Goal: Communication & Community: Answer question/provide support

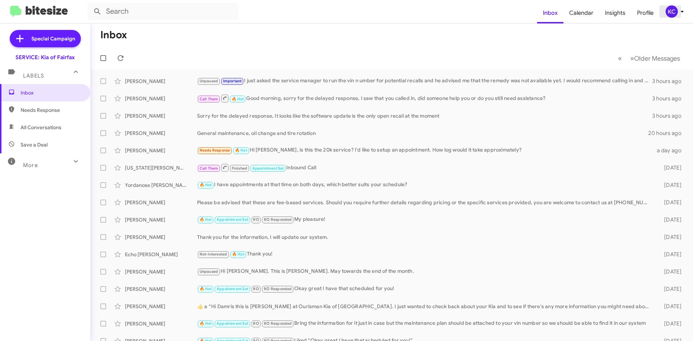
click at [667, 9] on div "KC" at bounding box center [672, 11] width 12 height 12
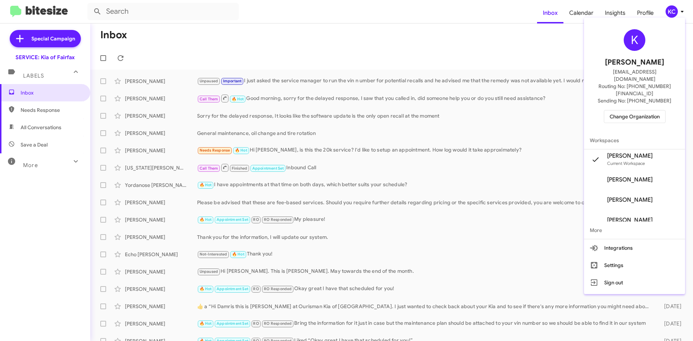
click at [646, 110] on span "Change Organization" at bounding box center [635, 116] width 50 height 12
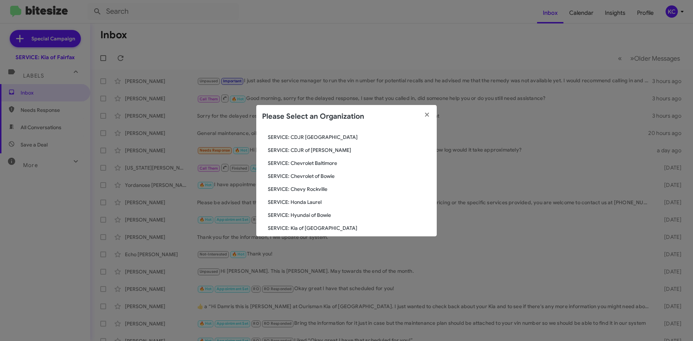
scroll to position [48, 0]
click at [310, 217] on span "SERVICE: Hyundai of Bowie" at bounding box center [349, 215] width 163 height 7
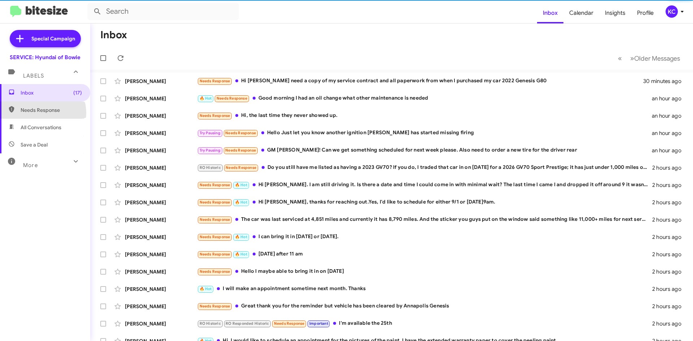
click at [41, 113] on span "Needs Response" at bounding box center [51, 110] width 61 height 7
type input "in:needs-response"
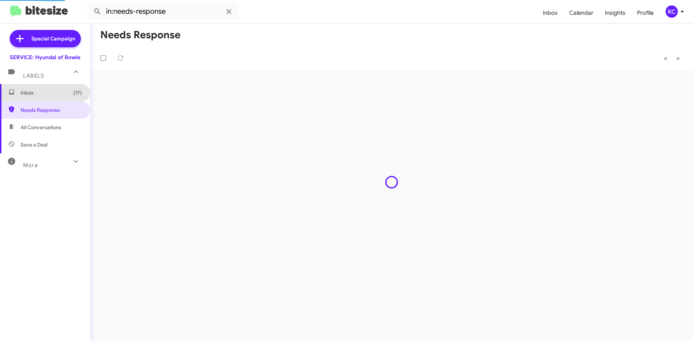
click at [59, 95] on span "Inbox (17)" at bounding box center [51, 92] width 61 height 7
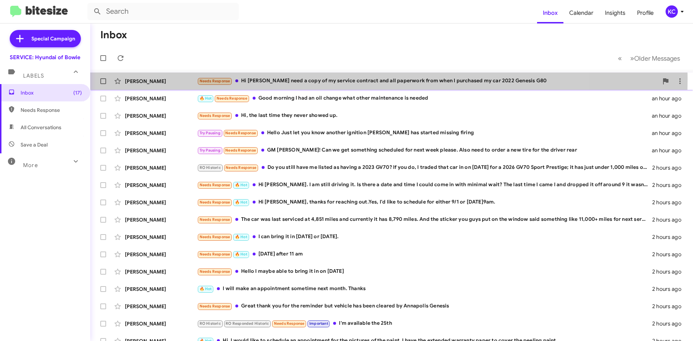
click at [317, 79] on div "Needs Response Hi Mia I need a copy of my service contract and all paperwork fr…" at bounding box center [427, 81] width 461 height 8
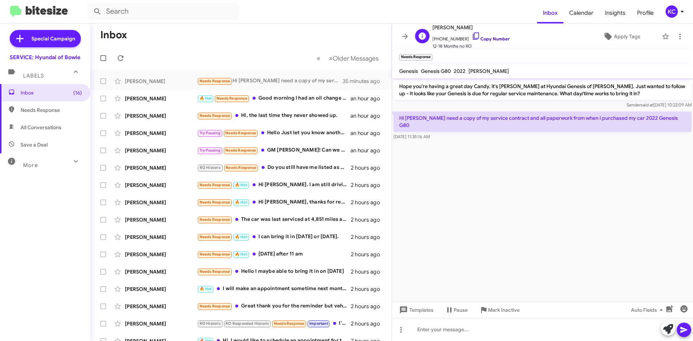
click at [472, 32] on icon at bounding box center [476, 36] width 9 height 9
click at [451, 226] on cdk-virtual-scroll-viewport "Hope you're having a great day Candy. it's Mia Bowman at Hyundai Genesis of Bow…" at bounding box center [542, 189] width 301 height 223
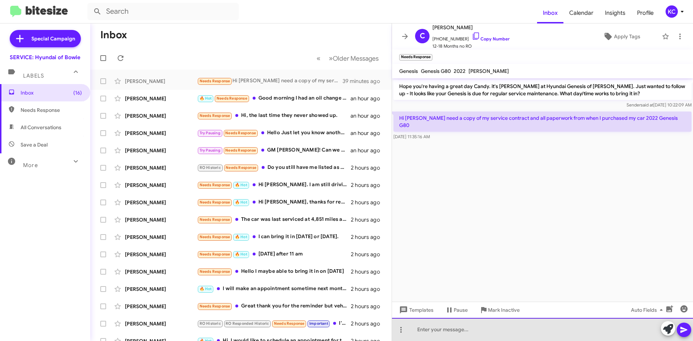
click at [451, 332] on div at bounding box center [542, 329] width 301 height 23
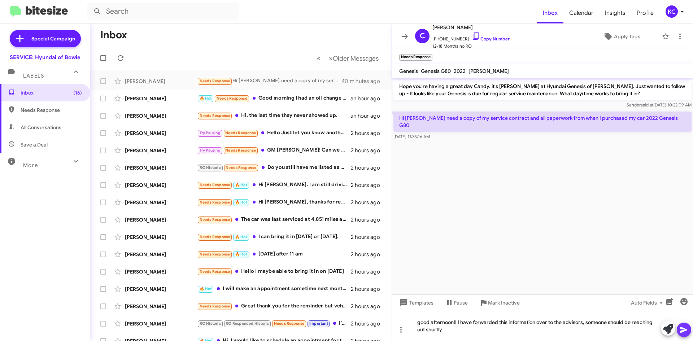
click at [683, 332] on icon at bounding box center [684, 330] width 7 height 6
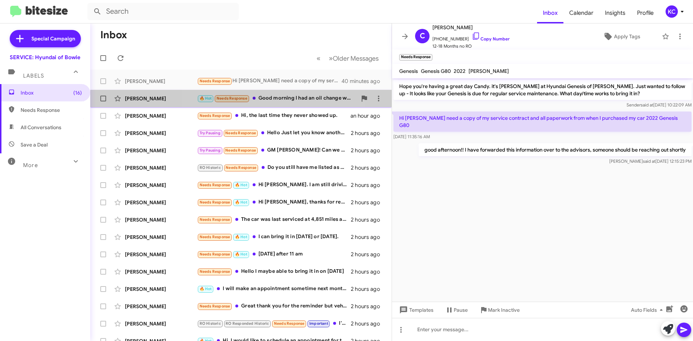
click at [273, 97] on div "🔥 Hot Needs Response Good morning I had an oil change what other maintenance is…" at bounding box center [277, 98] width 160 height 8
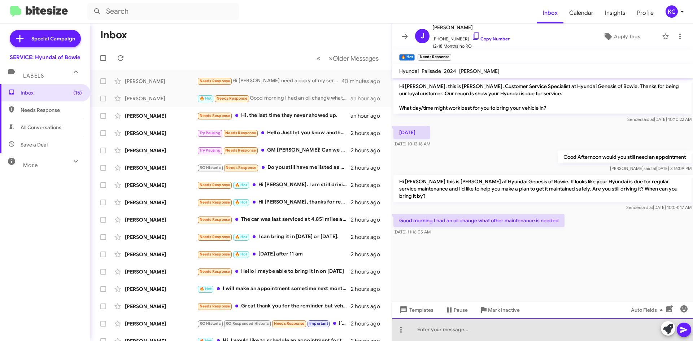
click at [463, 329] on div at bounding box center [542, 329] width 301 height 23
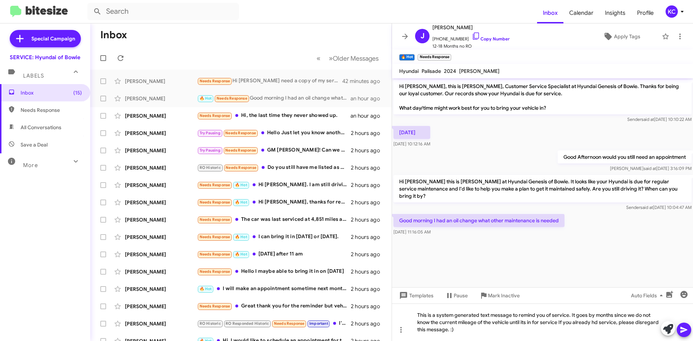
click at [686, 330] on icon at bounding box center [684, 330] width 7 height 6
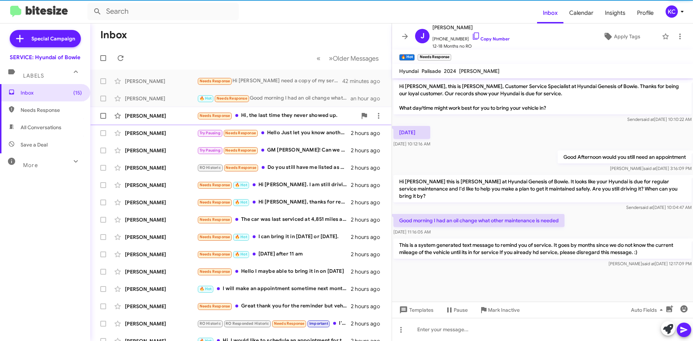
click at [281, 115] on div "Needs Response Hi, the last time they never showed up." at bounding box center [277, 116] width 160 height 8
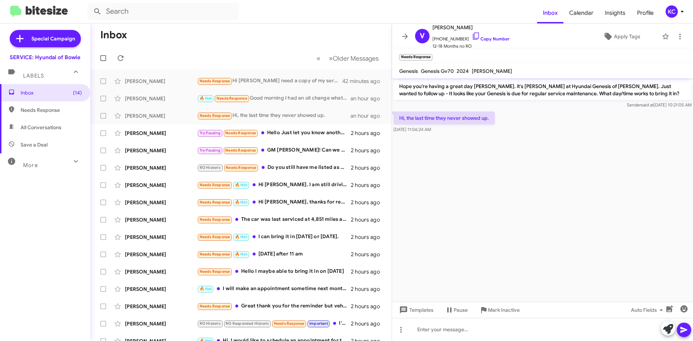
drag, startPoint x: 434, startPoint y: 184, endPoint x: 441, endPoint y: 182, distance: 7.9
click at [441, 182] on cdk-virtual-scroll-viewport "Hope you're having a great day Vanessa. it's Mia Bowman at Hyundai Genesis of B…" at bounding box center [542, 189] width 301 height 223
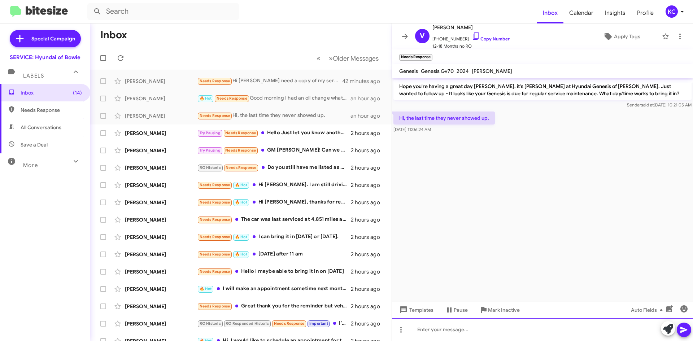
click at [447, 331] on div at bounding box center [542, 329] width 301 height 23
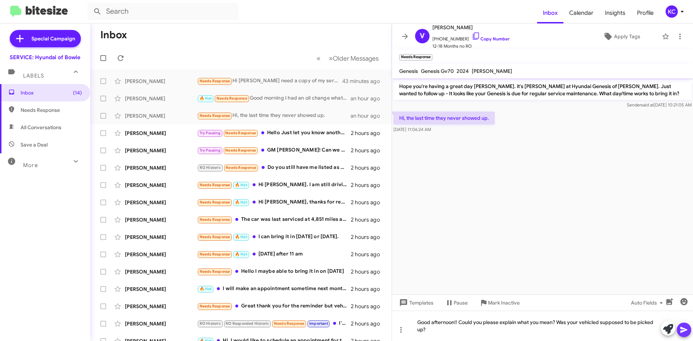
click at [689, 327] on button at bounding box center [684, 330] width 14 height 14
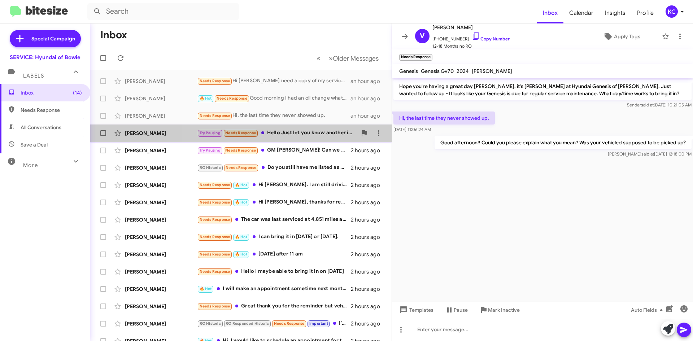
click at [305, 135] on div "Try Pausing Needs Response Hello Just let you know another ignition Coil has st…" at bounding box center [277, 133] width 160 height 8
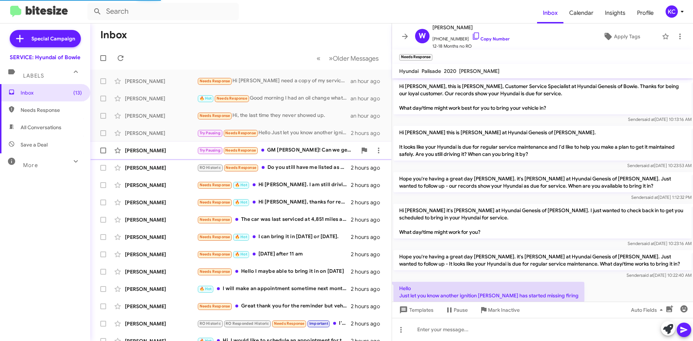
scroll to position [21, 0]
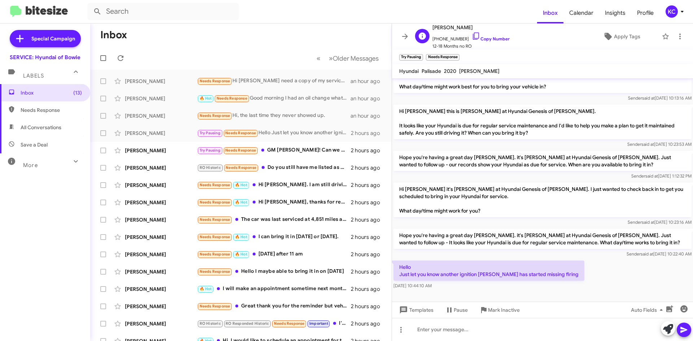
click at [526, 44] on div "W Willie Harrison +12022134225 Copy Number 12-18 Months no RO Apply Tags" at bounding box center [535, 36] width 246 height 27
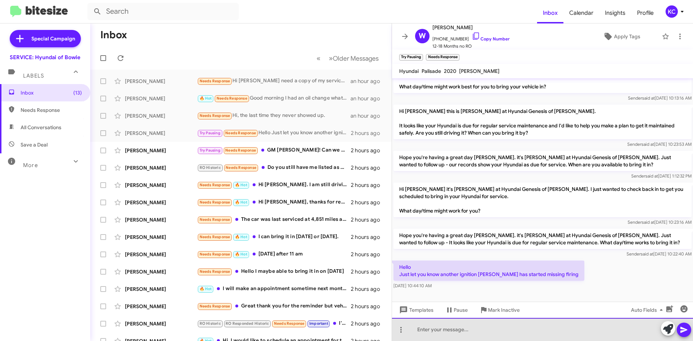
click at [471, 331] on div at bounding box center [542, 329] width 301 height 23
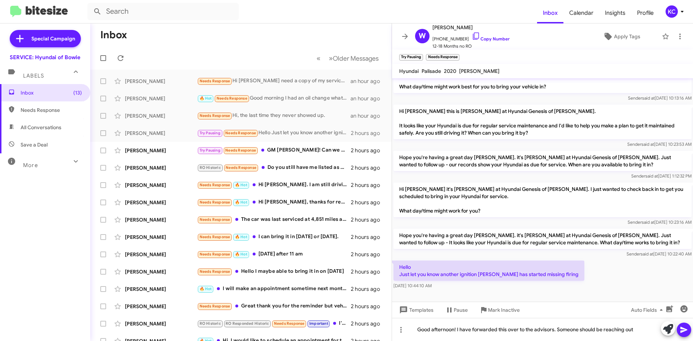
click at [683, 330] on icon at bounding box center [684, 330] width 9 height 9
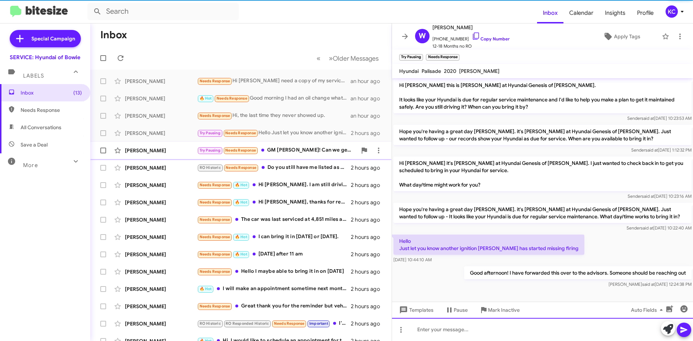
scroll to position [48, 0]
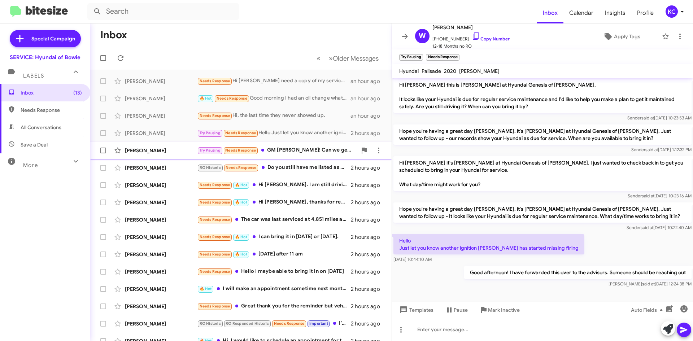
click at [292, 150] on div "Try Pausing Needs Response GM Mia! Can we get something scheduled for next week…" at bounding box center [277, 150] width 160 height 8
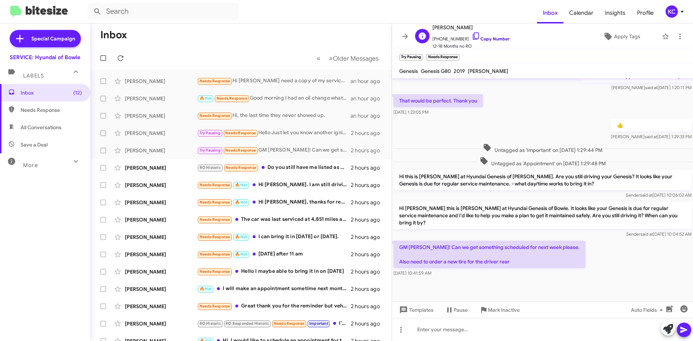
click at [472, 35] on icon at bounding box center [476, 36] width 9 height 9
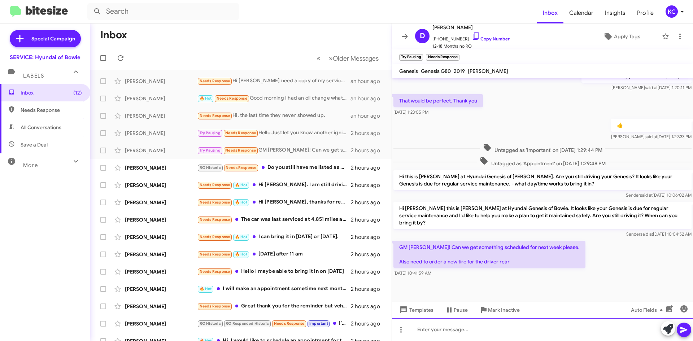
click at [447, 333] on div at bounding box center [542, 329] width 301 height 23
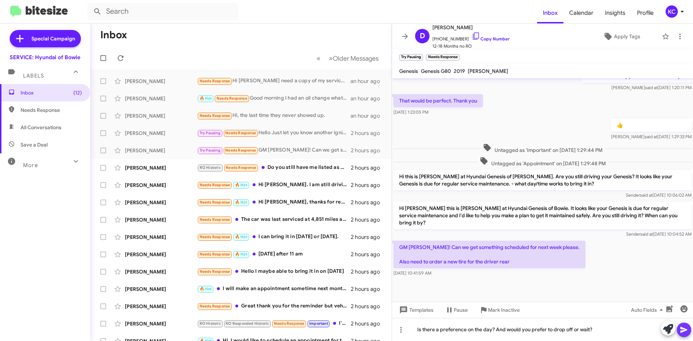
click at [684, 330] on icon at bounding box center [684, 330] width 7 height 6
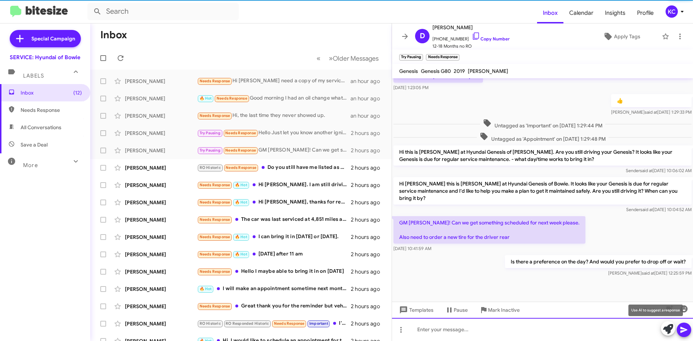
scroll to position [170, 0]
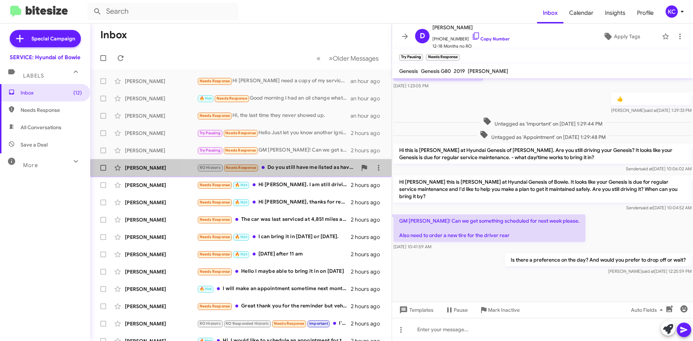
click at [283, 166] on div "RO Historic Needs Response Do you still have me listed as having a 2023 GV70? I…" at bounding box center [277, 168] width 160 height 8
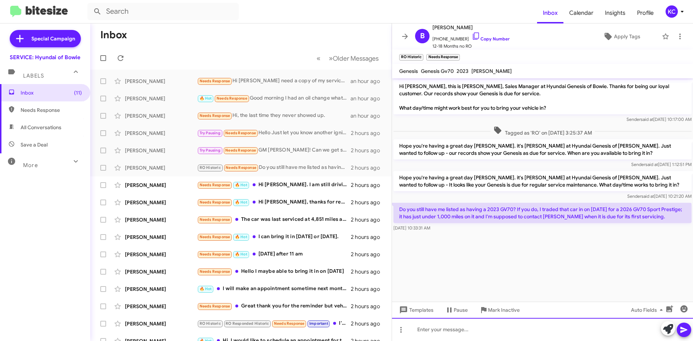
click at [509, 328] on div at bounding box center [542, 329] width 301 height 23
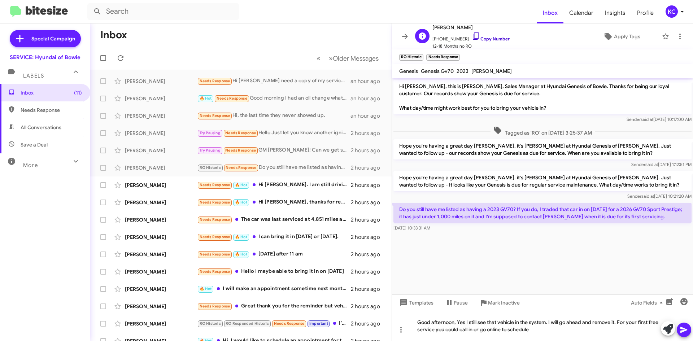
click at [472, 34] on icon at bounding box center [476, 36] width 9 height 9
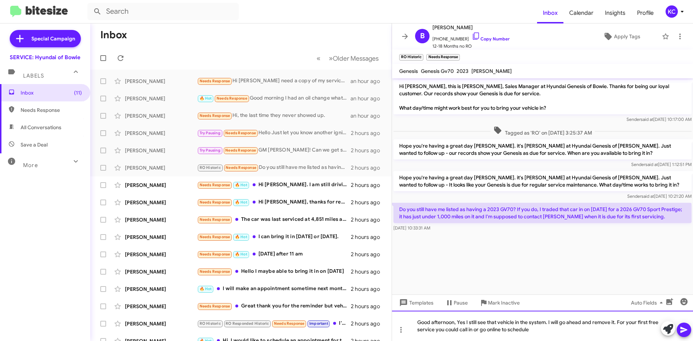
click at [558, 332] on div "Good afternoon, Yes I still see that vehicle in the system. I will go ahead and…" at bounding box center [542, 326] width 301 height 30
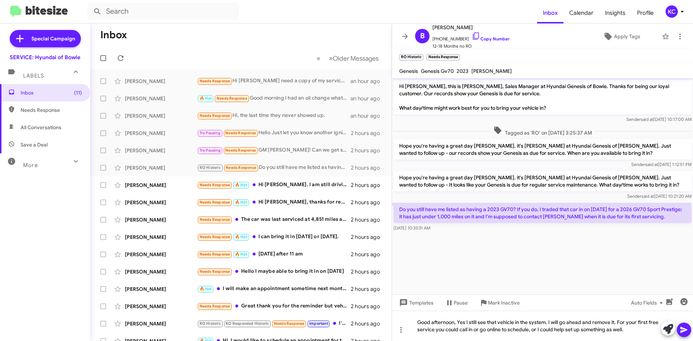
click at [686, 329] on icon at bounding box center [684, 330] width 9 height 9
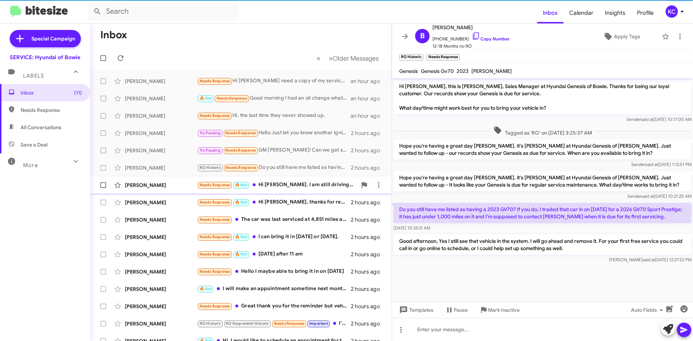
click at [308, 183] on div "Needs Response 🔥 Hot Hi Mia. I am still driving it. Is there a date and time I …" at bounding box center [277, 185] width 160 height 8
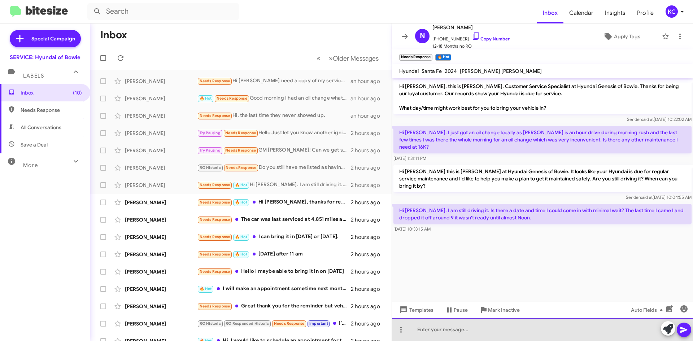
click at [482, 329] on div at bounding box center [542, 329] width 301 height 23
drag, startPoint x: 538, startPoint y: 331, endPoint x: 272, endPoint y: 300, distance: 267.9
click at [272, 300] on div "Inbox « Previous » Next Older Messages Candy Parsley Needs Response Hi Mia I ne…" at bounding box center [391, 182] width 603 height 318
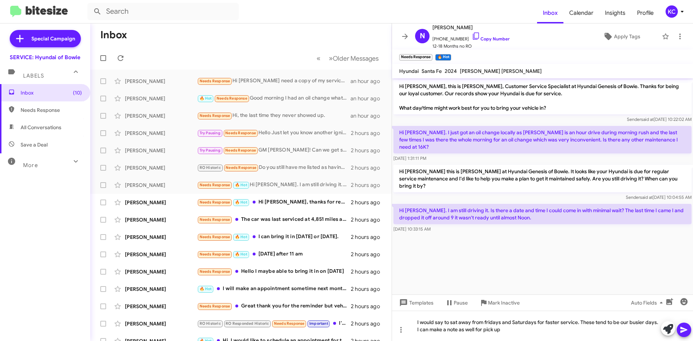
click at [681, 332] on icon at bounding box center [684, 330] width 7 height 6
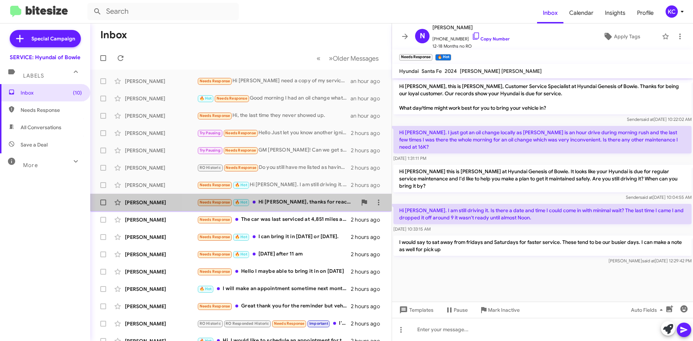
click at [275, 205] on div "Needs Response 🔥 Hot Hi Mia, thanks for reaching out.Yes, I'd like to schedule …" at bounding box center [277, 202] width 160 height 8
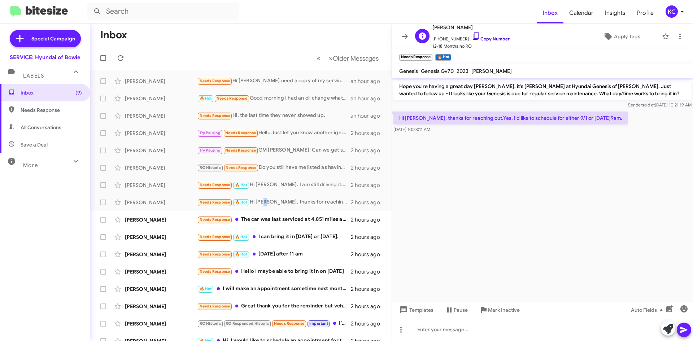
click at [472, 36] on icon at bounding box center [476, 36] width 9 height 9
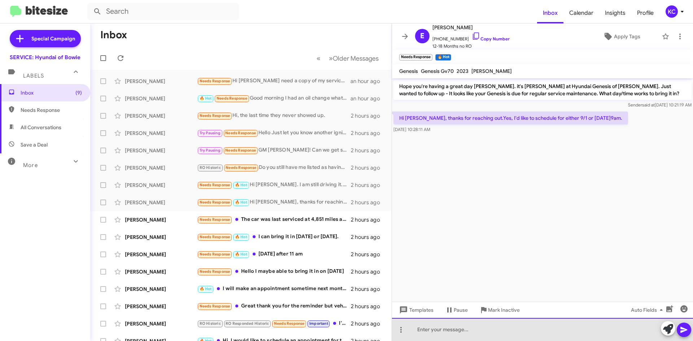
click at [473, 334] on div at bounding box center [542, 329] width 301 height 23
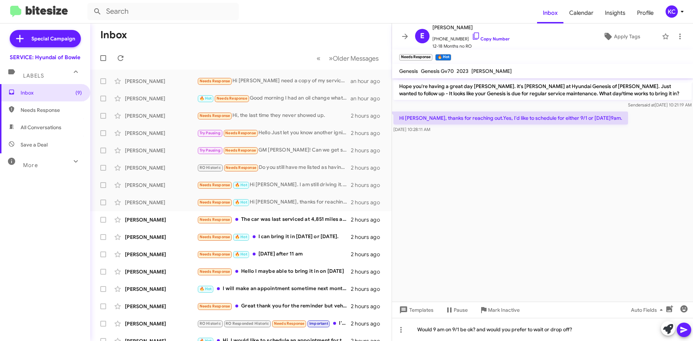
click at [682, 330] on icon at bounding box center [684, 330] width 9 height 9
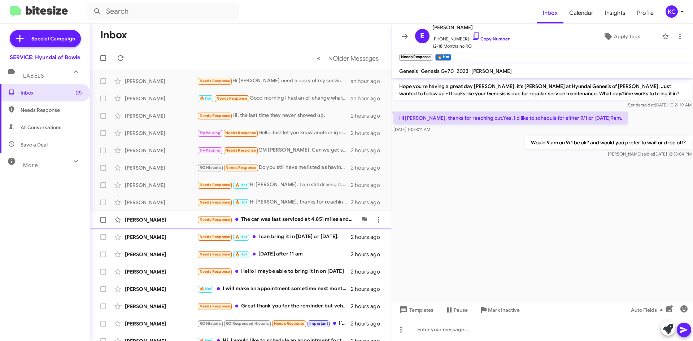
click at [293, 220] on div "Needs Response The car was last serviced at 4,851 miles and currently it has 8,…" at bounding box center [277, 220] width 160 height 8
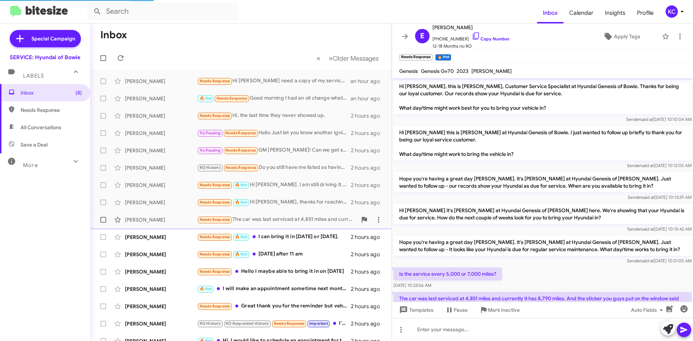
scroll to position [33, 0]
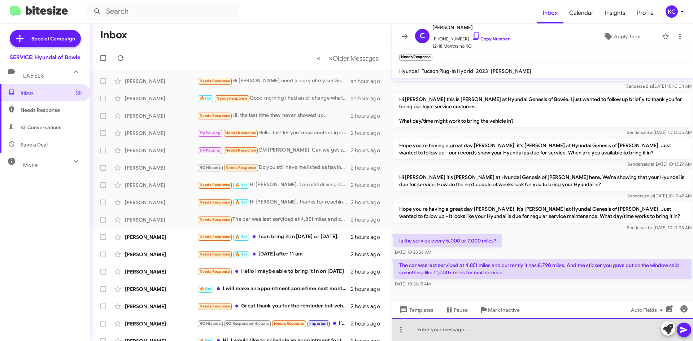
click at [496, 327] on div at bounding box center [542, 329] width 301 height 23
click at [585, 329] on div "Our system does not know the current mileage, so it goes by months." at bounding box center [542, 329] width 301 height 23
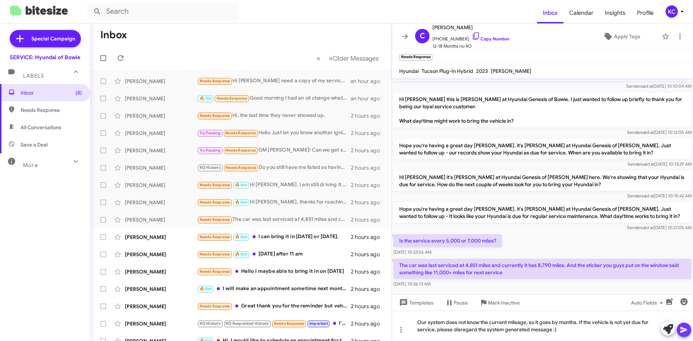
click at [684, 331] on icon at bounding box center [684, 330] width 7 height 6
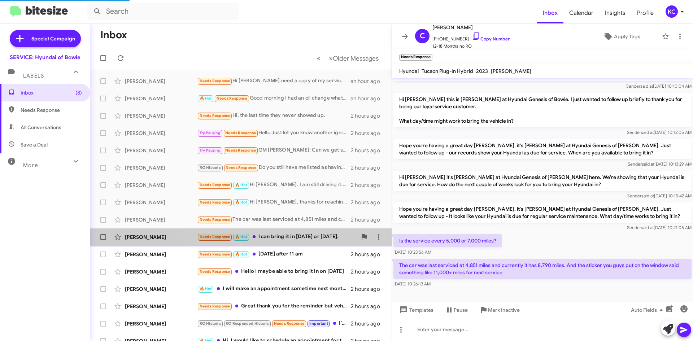
click at [288, 241] on div "Needs Response 🔥 Hot I can bring it in Friday or next Monday." at bounding box center [277, 237] width 160 height 8
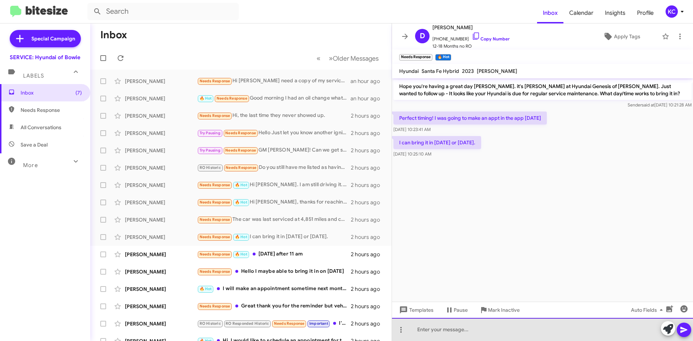
click at [487, 334] on div at bounding box center [542, 329] width 301 height 23
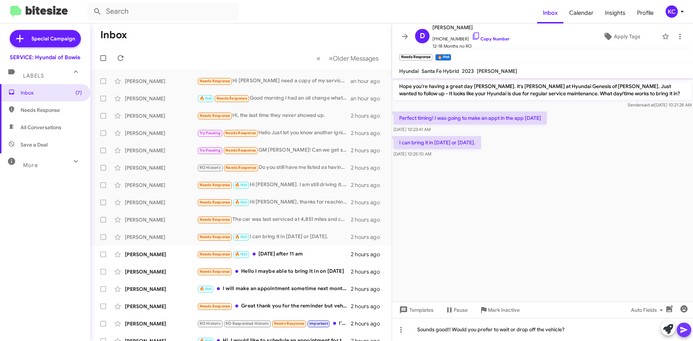
click at [685, 328] on icon at bounding box center [684, 330] width 9 height 9
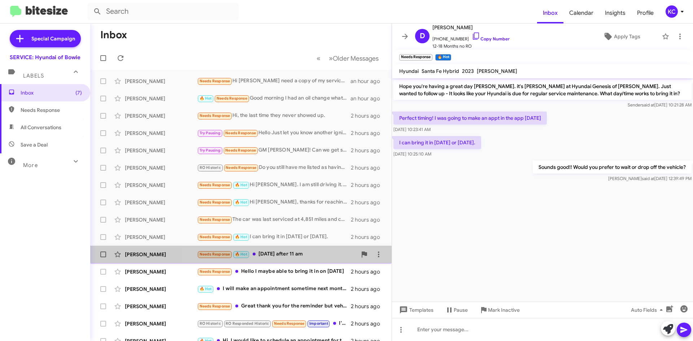
click at [317, 256] on div "Needs Response 🔥 Hot Friday after 11 am" at bounding box center [277, 254] width 160 height 8
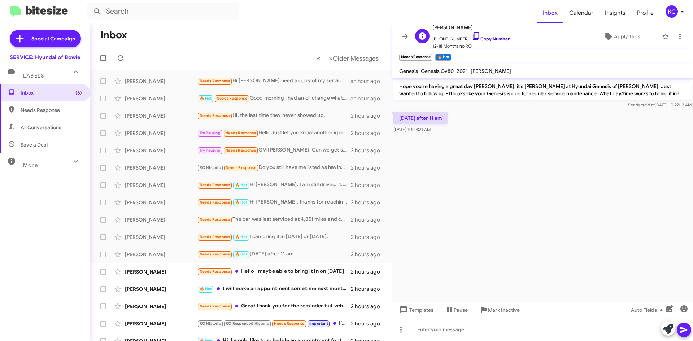
click at [472, 37] on icon at bounding box center [476, 36] width 9 height 9
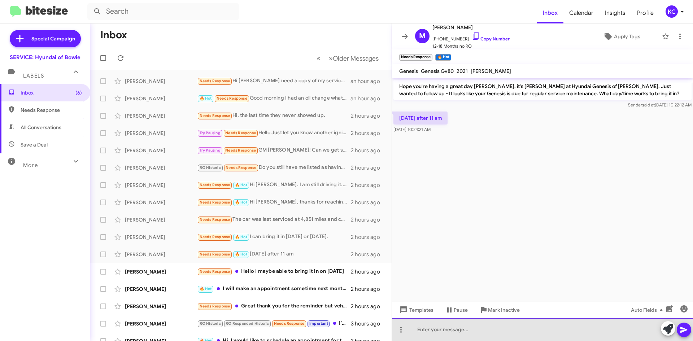
click at [457, 336] on div at bounding box center [542, 329] width 301 height 23
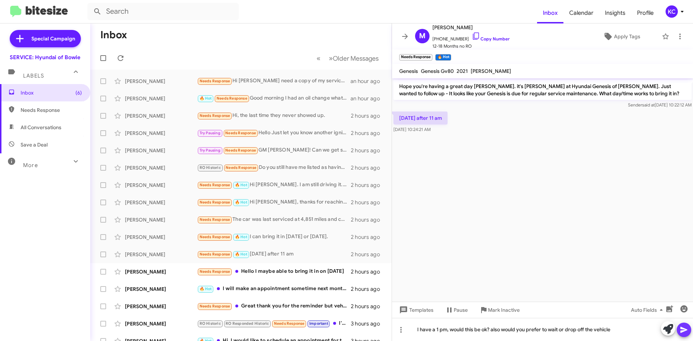
click at [677, 328] on button at bounding box center [684, 330] width 14 height 14
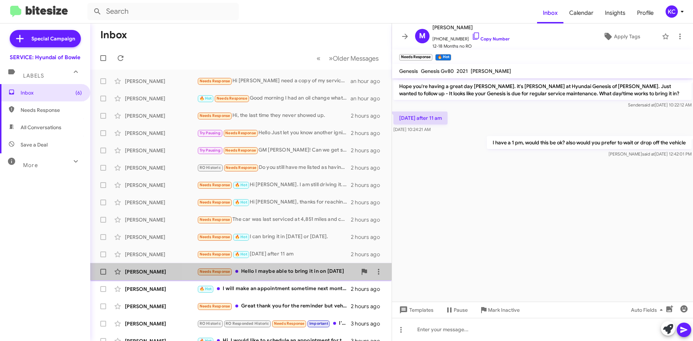
click at [321, 274] on div "Needs Response Hello I maybe able to bring it in on 8/26/25" at bounding box center [277, 272] width 160 height 8
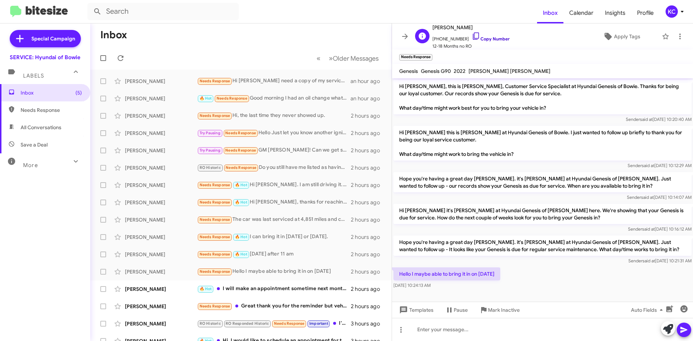
click at [473, 37] on link "Copy Number" at bounding box center [491, 38] width 38 height 5
click at [472, 37] on icon at bounding box center [476, 36] width 9 height 9
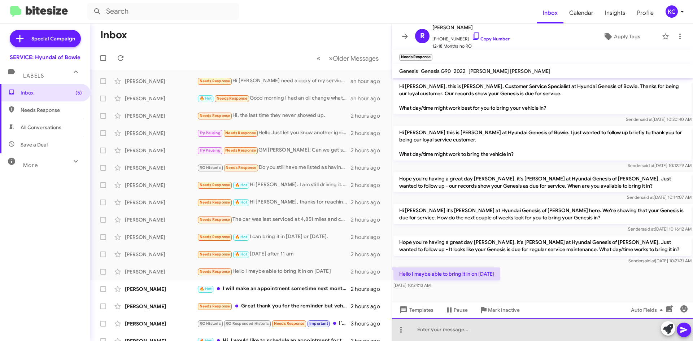
click at [456, 327] on div at bounding box center [542, 329] width 301 height 23
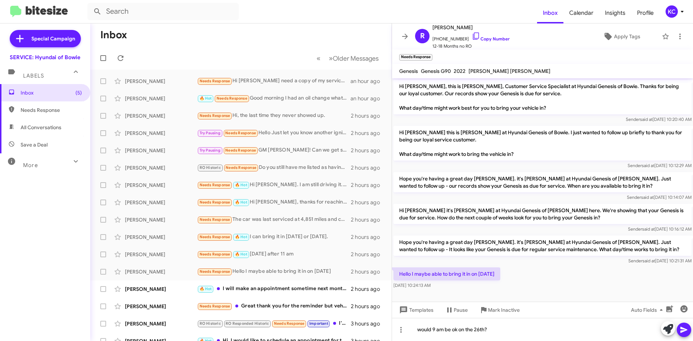
click at [687, 333] on icon at bounding box center [684, 330] width 9 height 9
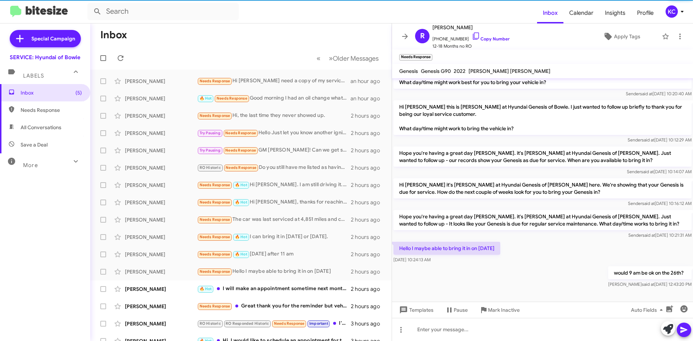
scroll to position [26, 0]
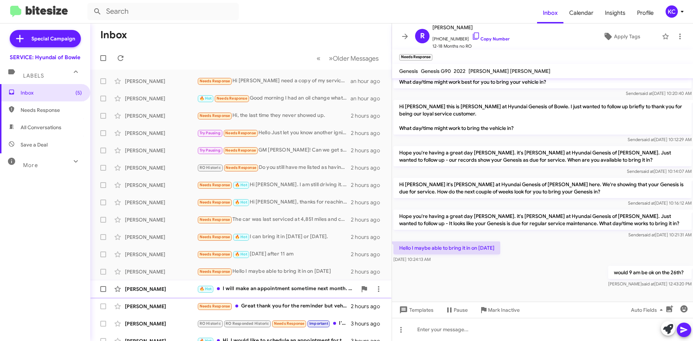
click at [273, 286] on div "🔥 Hot I will make an appointment sometime next month. Thanks" at bounding box center [277, 289] width 160 height 8
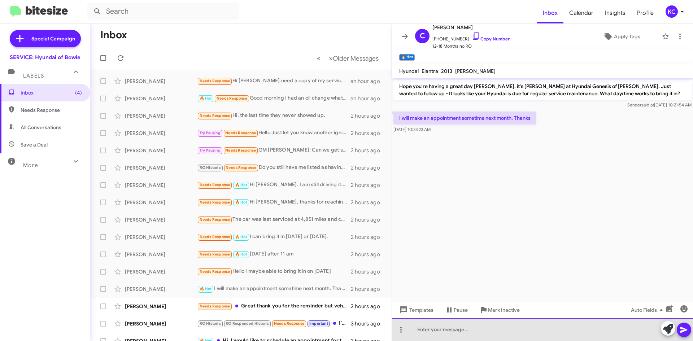
click at [455, 326] on div at bounding box center [542, 329] width 301 height 23
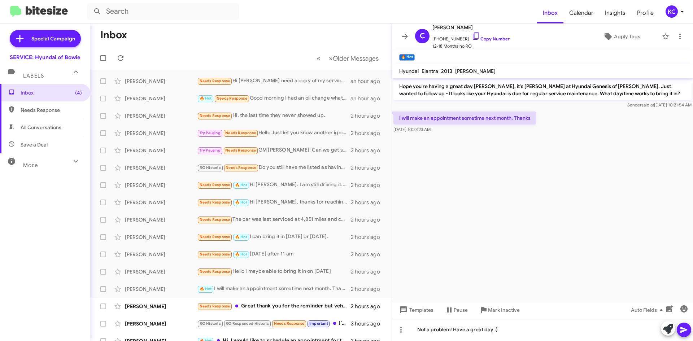
click at [680, 327] on button at bounding box center [684, 330] width 14 height 14
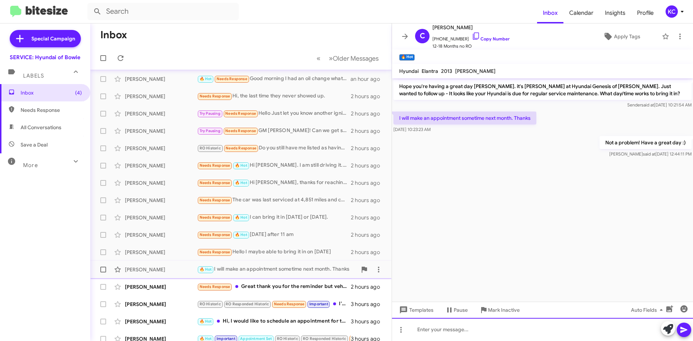
scroll to position [36, 0]
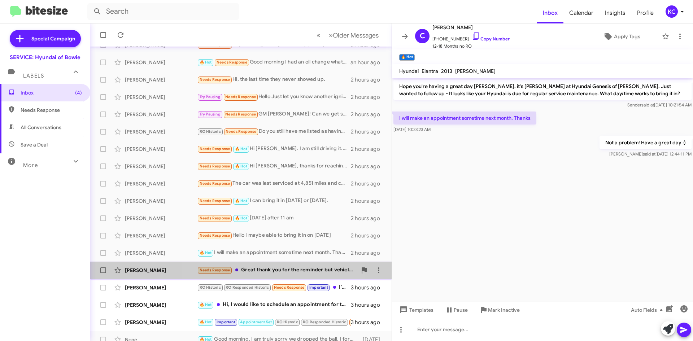
click at [259, 270] on div "Needs Response Great thank you for the reminder but vehicle has been cleared by…" at bounding box center [277, 270] width 160 height 8
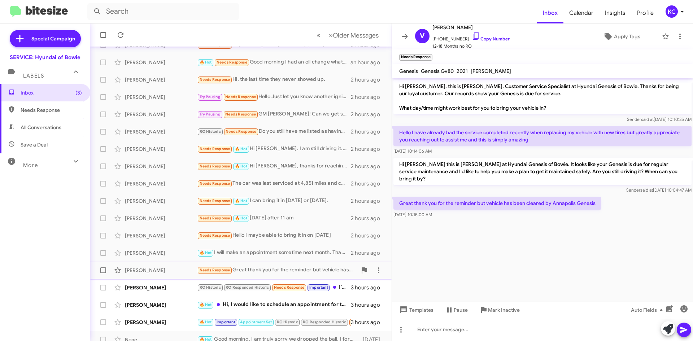
scroll to position [72, 0]
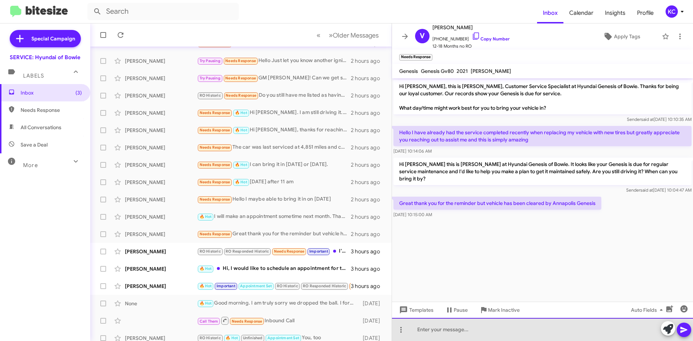
click at [466, 331] on div at bounding box center [542, 329] width 301 height 23
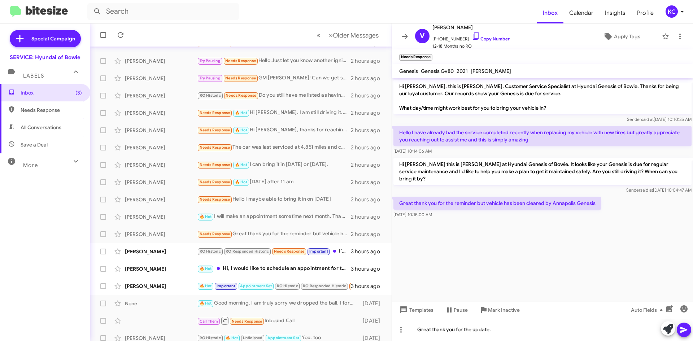
click at [686, 327] on icon at bounding box center [684, 330] width 9 height 9
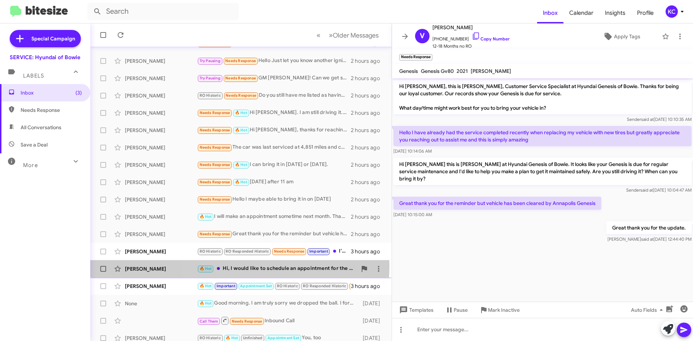
click at [240, 266] on div "🔥 Hot Hi, I would like to schedule an appointment for the pictures of the paint…" at bounding box center [277, 269] width 160 height 8
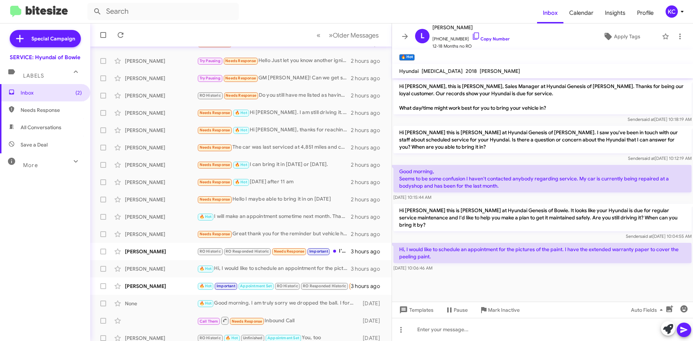
click at [530, 51] on mat-toolbar "🔥 Hot ×" at bounding box center [542, 56] width 301 height 14
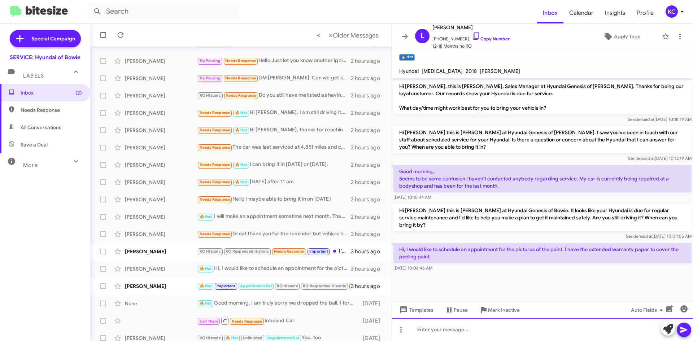
click at [426, 325] on div at bounding box center [542, 329] width 301 height 23
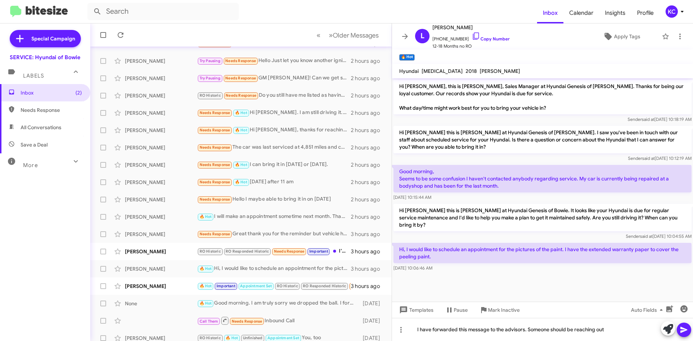
click at [683, 327] on icon at bounding box center [684, 330] width 9 height 9
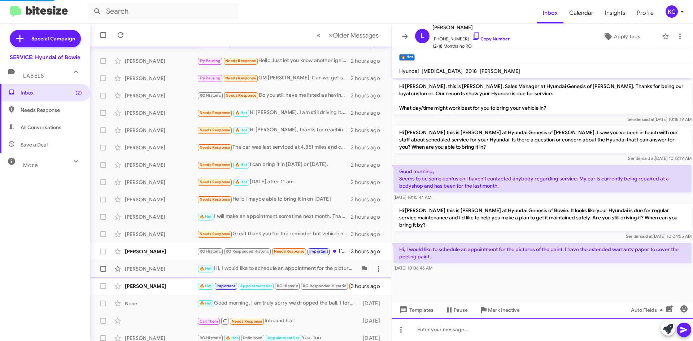
scroll to position [7, 0]
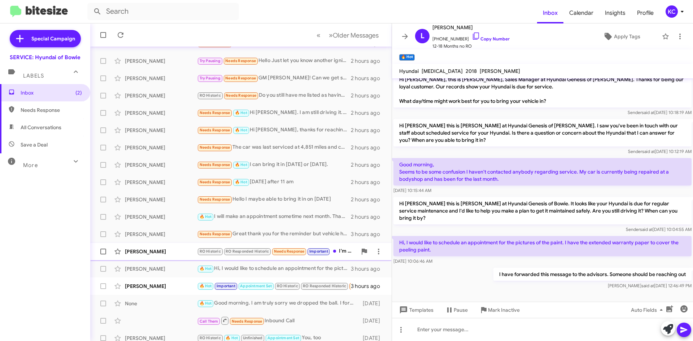
click at [165, 243] on span "Ashley Coates RO Historic RO Responded Historic Needs Response Important I'm av…" at bounding box center [240, 251] width 301 height 17
click at [166, 248] on div "Ashley Coates RO Historic RO Responded Historic Needs Response Important I'm av…" at bounding box center [241, 251] width 290 height 14
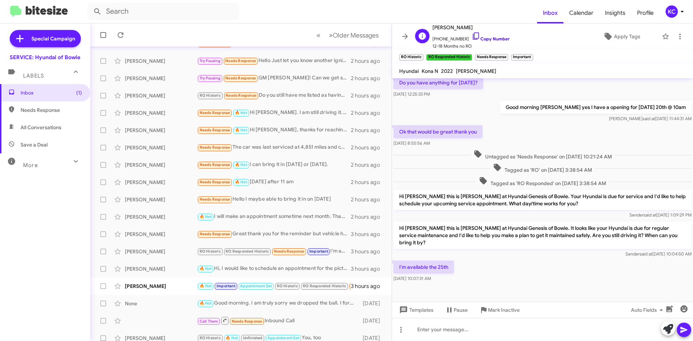
click at [472, 35] on icon at bounding box center [476, 36] width 9 height 9
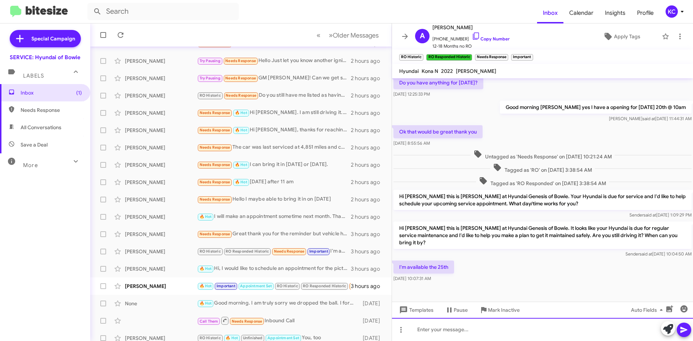
click at [449, 333] on div at bounding box center [542, 329] width 301 height 23
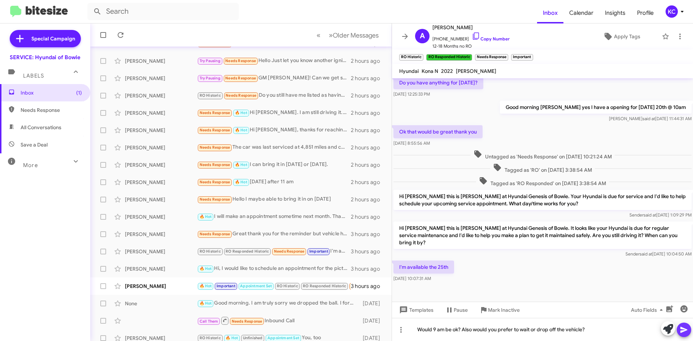
click at [679, 331] on button at bounding box center [684, 330] width 14 height 14
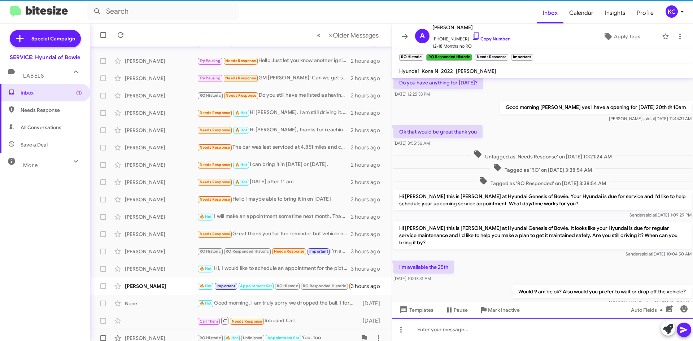
scroll to position [0, 0]
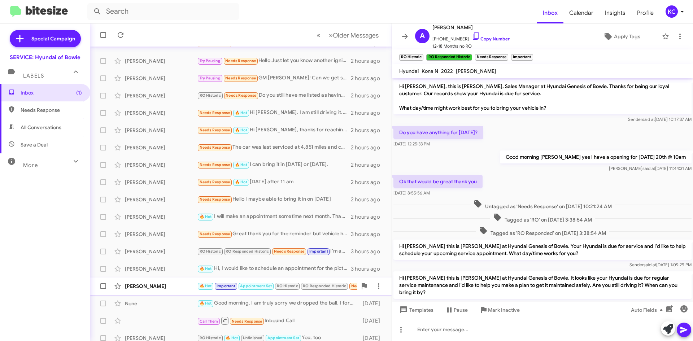
click at [180, 287] on div "[PERSON_NAME]" at bounding box center [161, 286] width 72 height 7
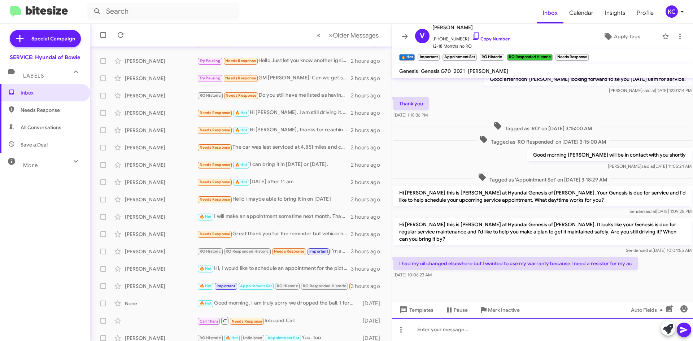
click at [525, 332] on div at bounding box center [542, 329] width 301 height 23
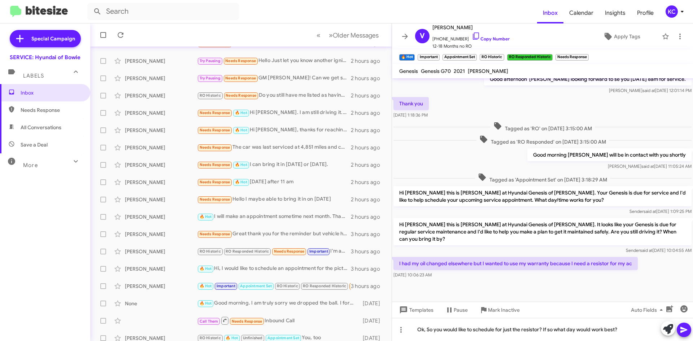
click at [683, 327] on icon at bounding box center [684, 330] width 9 height 9
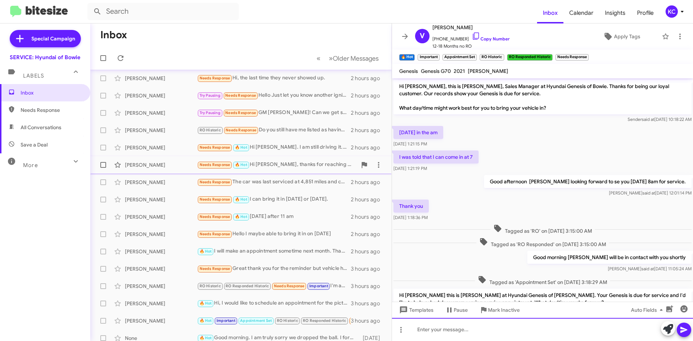
scroll to position [0, 0]
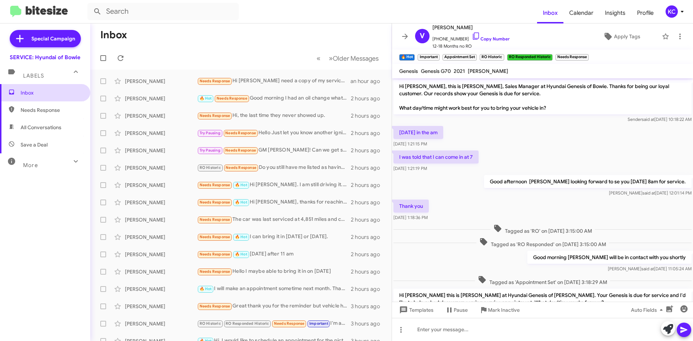
click at [33, 96] on span "Inbox" at bounding box center [45, 92] width 90 height 17
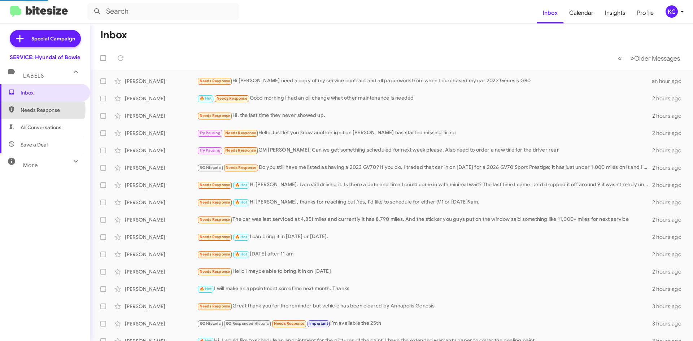
click at [39, 110] on span "Needs Response" at bounding box center [51, 110] width 61 height 7
type input "in:needs-response"
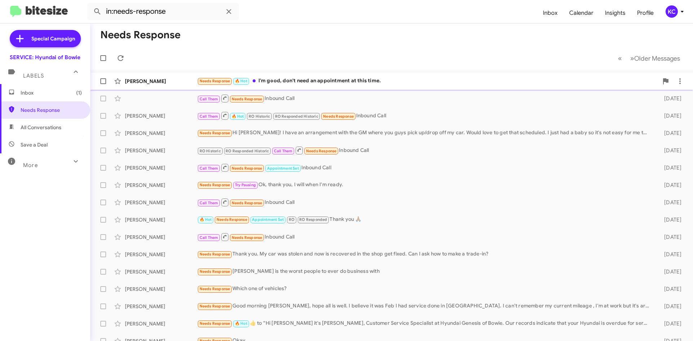
click at [356, 84] on div "Needs Response 🔥 Hot I'm good, don't need an appointment at this time." at bounding box center [427, 81] width 461 height 8
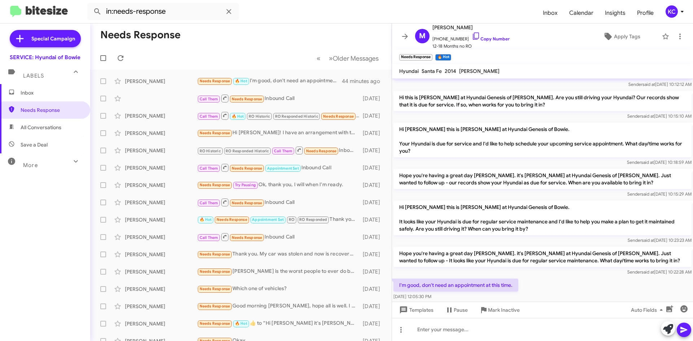
scroll to position [88, 0]
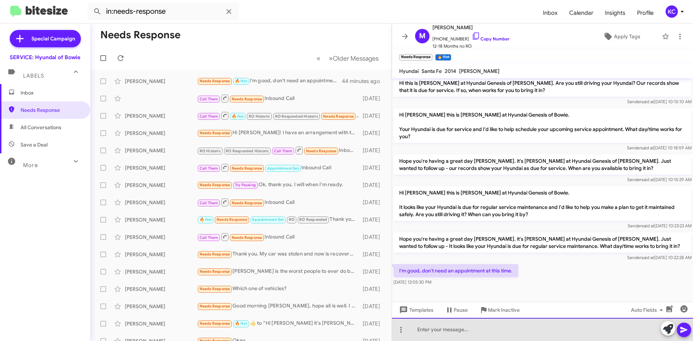
click at [481, 332] on div at bounding box center [542, 329] width 301 height 23
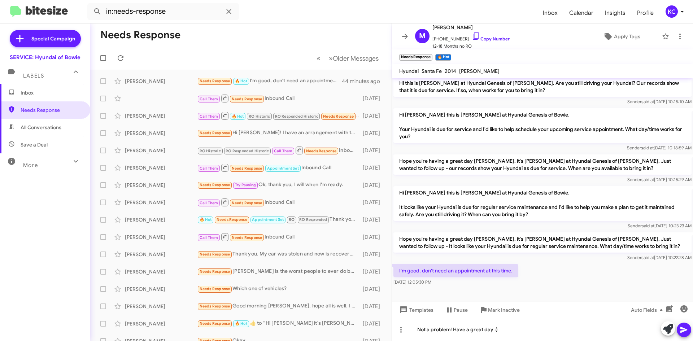
click at [689, 332] on button at bounding box center [684, 330] width 14 height 14
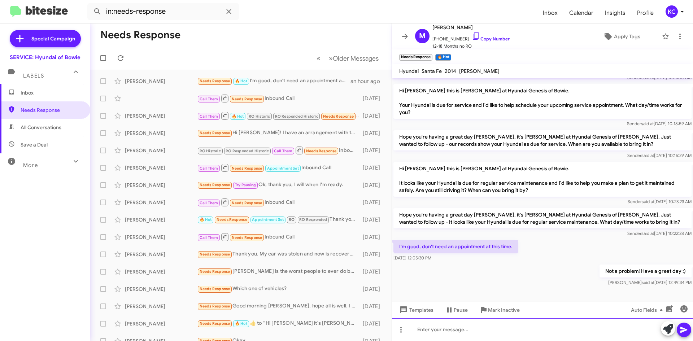
scroll to position [115, 0]
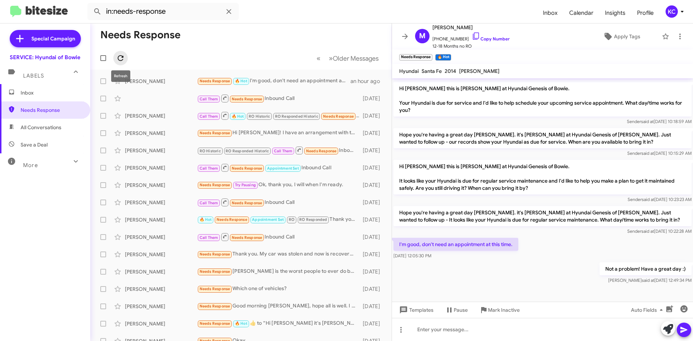
click at [122, 55] on icon at bounding box center [120, 58] width 9 height 9
click at [287, 79] on div "🔥 Hot Needs Response Yes it works for me and I will wait there- thanks." at bounding box center [277, 81] width 160 height 8
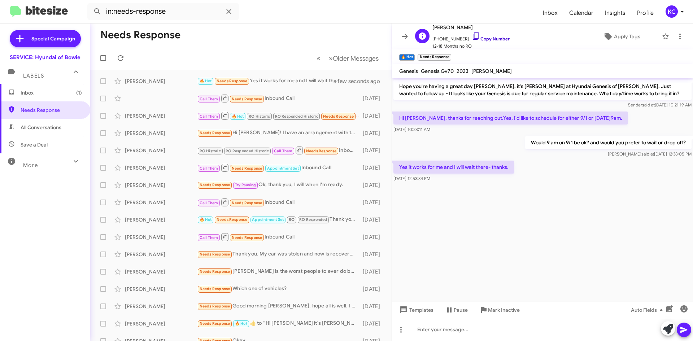
click at [473, 33] on icon at bounding box center [476, 35] width 6 height 7
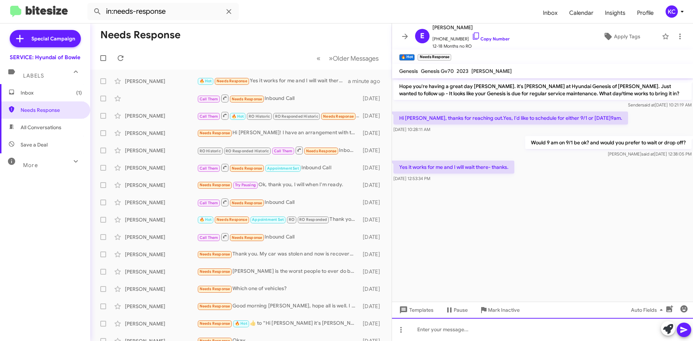
click at [447, 328] on div at bounding box center [542, 329] width 301 height 23
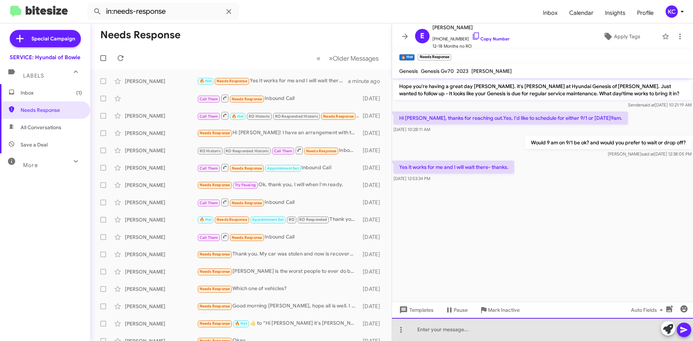
click at [447, 328] on div at bounding box center [542, 329] width 301 height 23
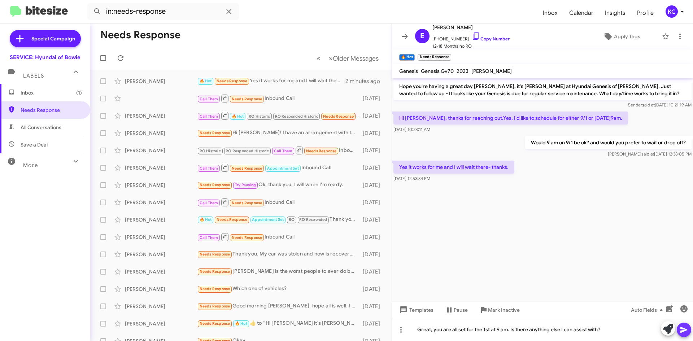
click at [690, 326] on button at bounding box center [684, 330] width 14 height 14
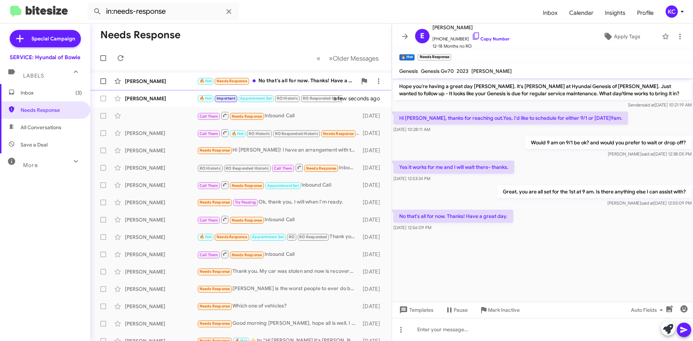
click at [272, 81] on div "🔥 Hot Needs Response No that's all for now. Thanks! Have a great day." at bounding box center [277, 81] width 160 height 8
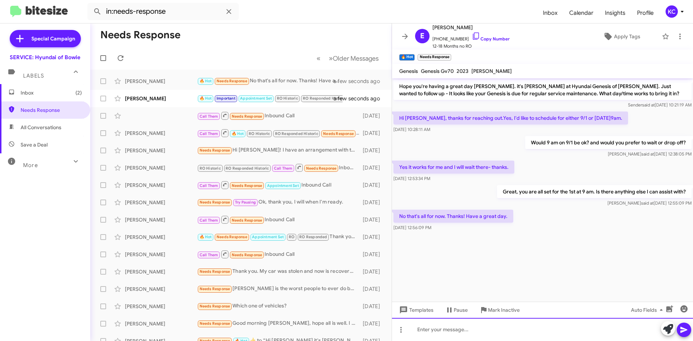
click at [472, 333] on div at bounding box center [542, 329] width 301 height 23
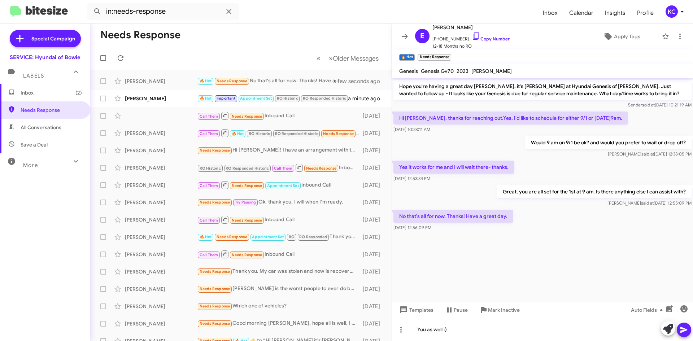
click at [685, 331] on icon at bounding box center [684, 330] width 7 height 6
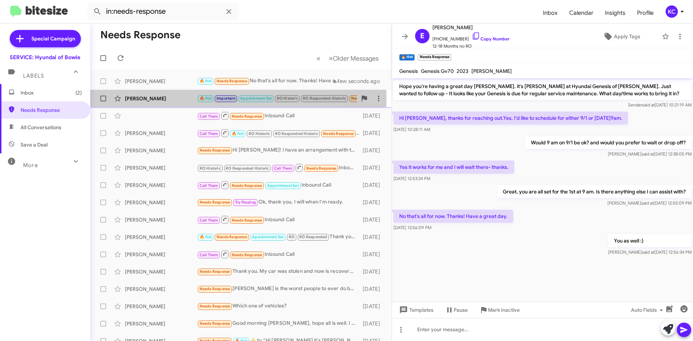
click at [135, 101] on div "[PERSON_NAME]" at bounding box center [161, 98] width 72 height 7
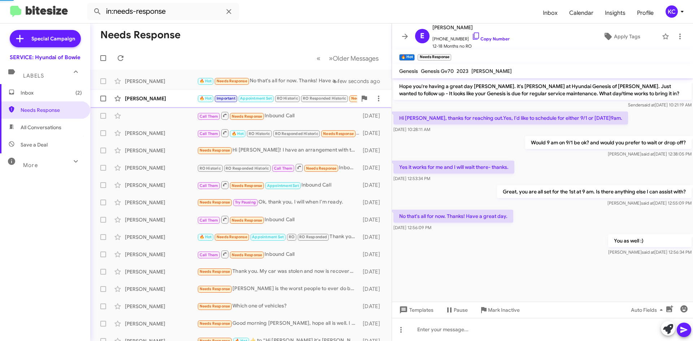
scroll to position [155, 0]
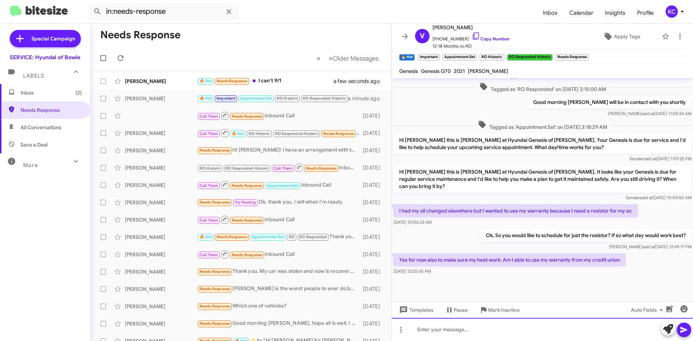
click at [472, 335] on div at bounding box center [542, 329] width 301 height 23
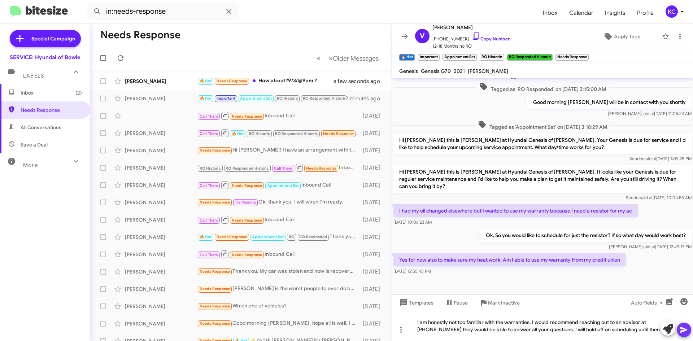
click at [682, 329] on icon at bounding box center [684, 330] width 7 height 6
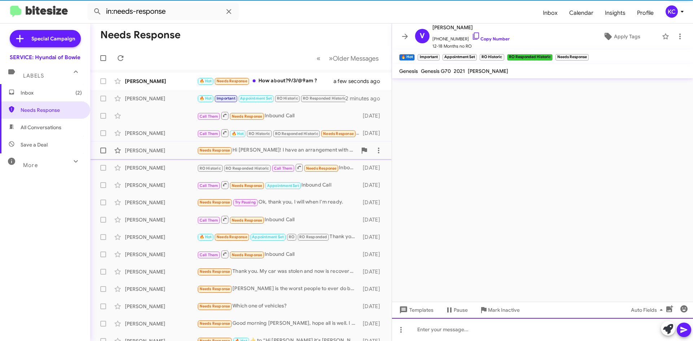
scroll to position [0, 0]
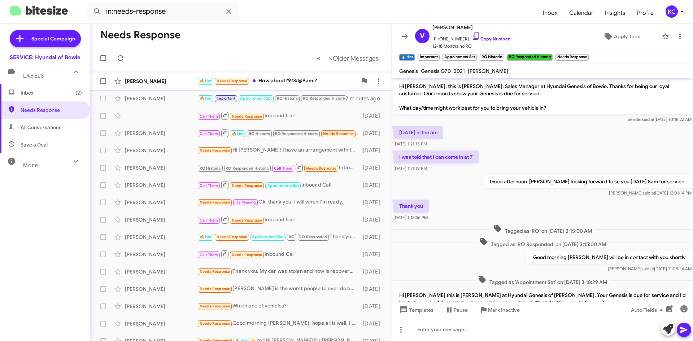
click at [280, 83] on div "🔥 Hot Needs Response How about?9/3/@9am ?" at bounding box center [277, 81] width 160 height 8
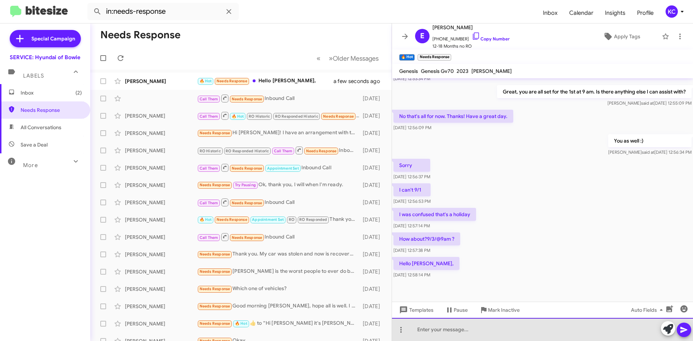
click at [480, 332] on div at bounding box center [542, 329] width 301 height 23
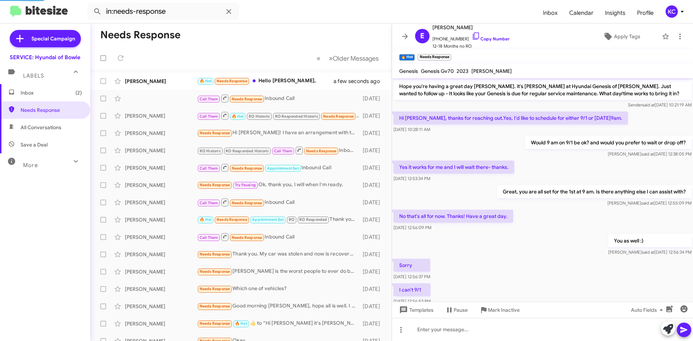
scroll to position [153, 0]
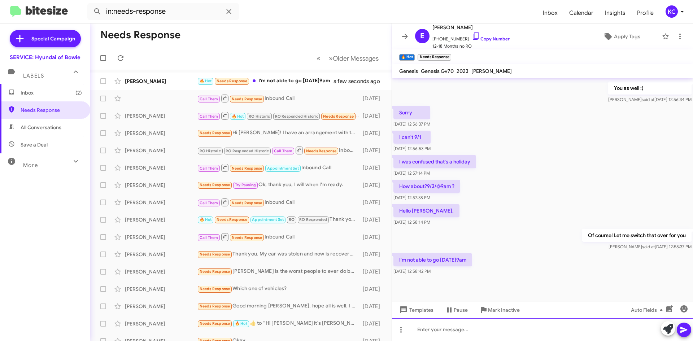
click at [450, 330] on div at bounding box center [542, 329] width 301 height 23
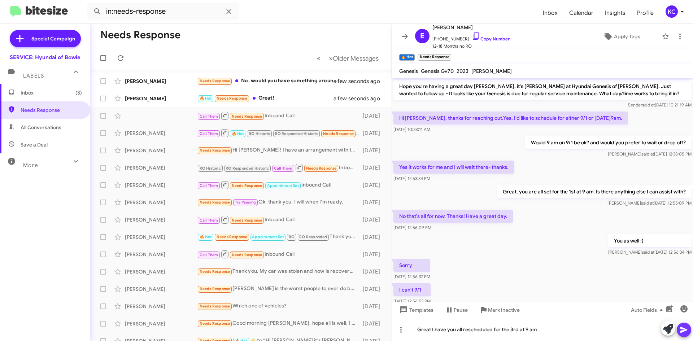
click at [685, 329] on icon at bounding box center [684, 330] width 7 height 6
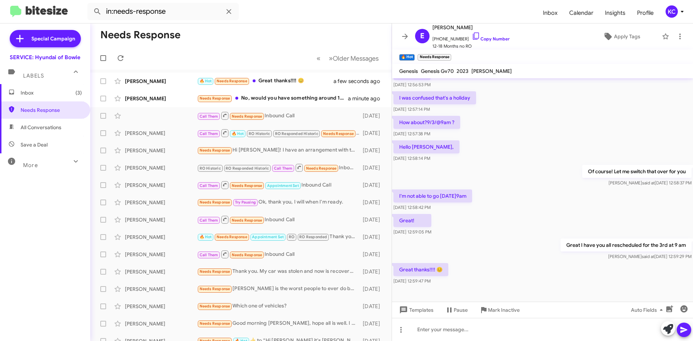
scroll to position [232, 0]
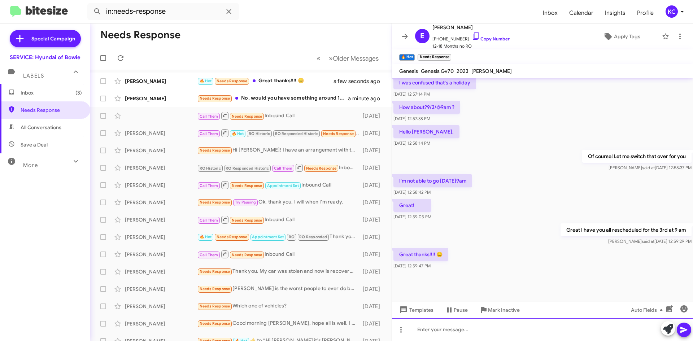
click at [465, 330] on div at bounding box center [542, 329] width 301 height 23
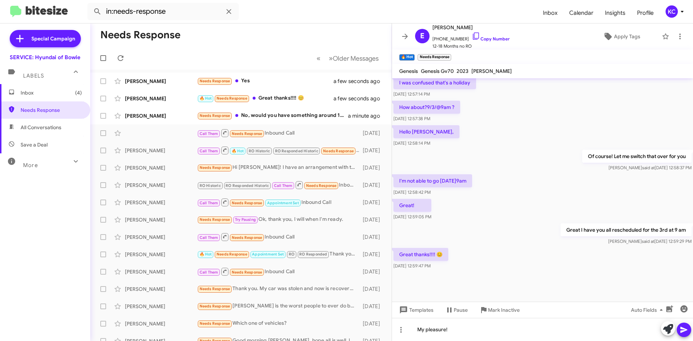
click at [683, 332] on icon at bounding box center [684, 330] width 7 height 6
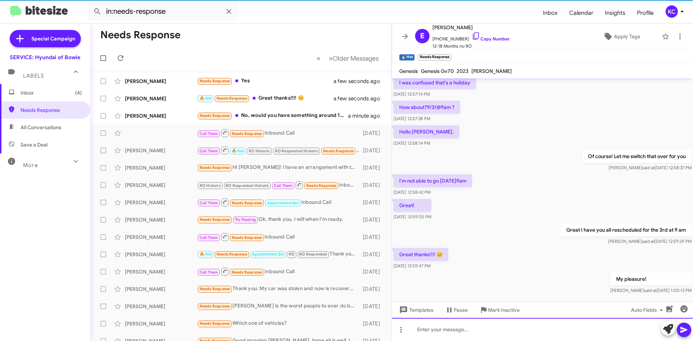
scroll to position [0, 0]
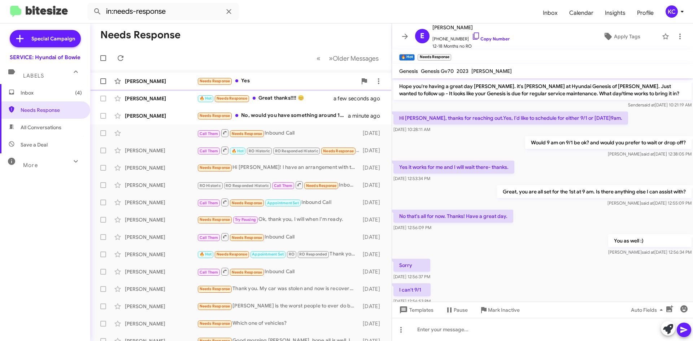
click at [250, 81] on div "Needs Response Yes" at bounding box center [277, 81] width 160 height 8
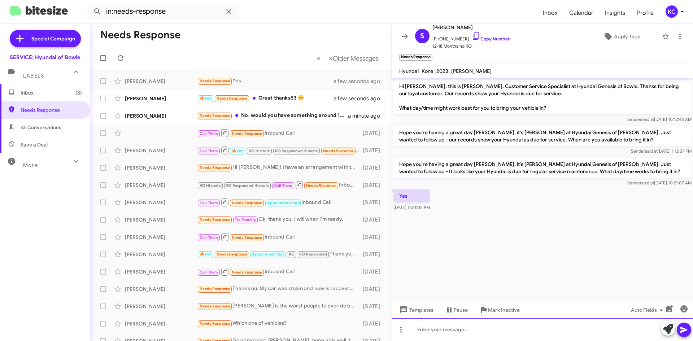
click at [448, 329] on div at bounding box center [542, 329] width 301 height 23
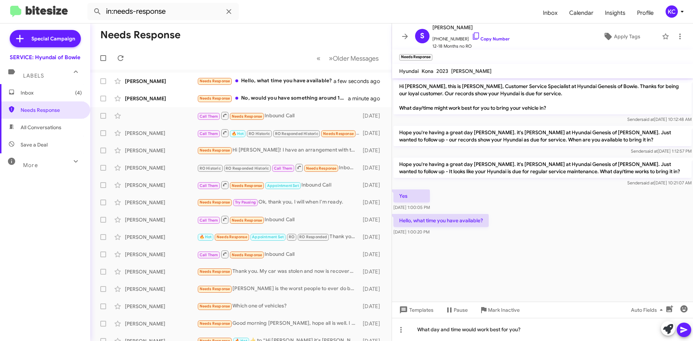
click at [683, 326] on icon at bounding box center [684, 330] width 9 height 9
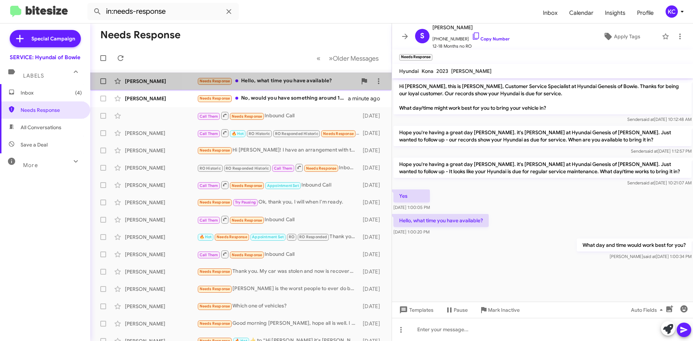
click at [257, 82] on div "Needs Response Hello, what time you have available?" at bounding box center [277, 81] width 160 height 8
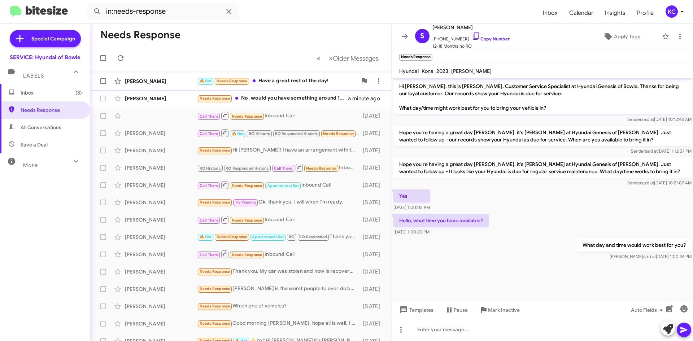
click at [259, 84] on div "🔥 Hot Needs Response Have a great rest of the day!" at bounding box center [277, 81] width 160 height 8
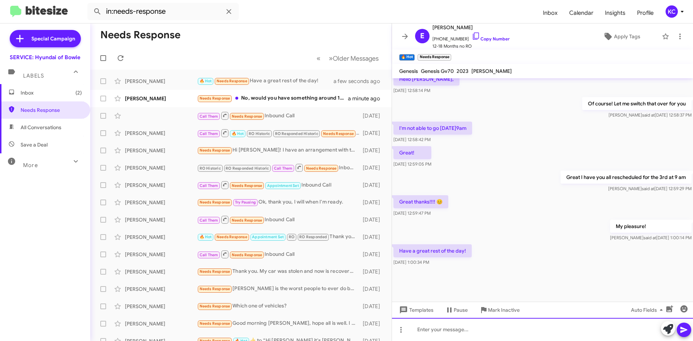
click at [514, 330] on div at bounding box center [542, 329] width 301 height 23
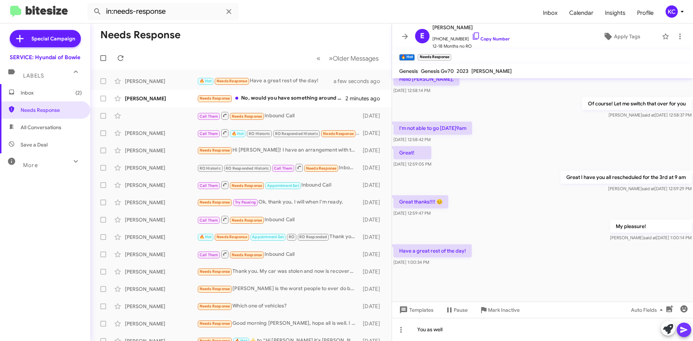
click at [686, 336] on span at bounding box center [684, 330] width 9 height 14
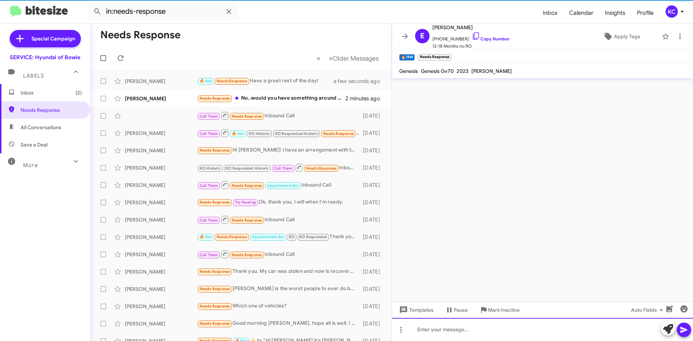
scroll to position [0, 0]
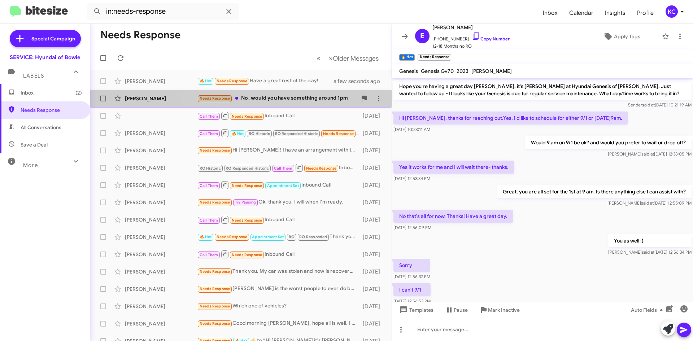
click at [288, 99] on div "Needs Response No, would you have something around 1pm" at bounding box center [277, 98] width 160 height 8
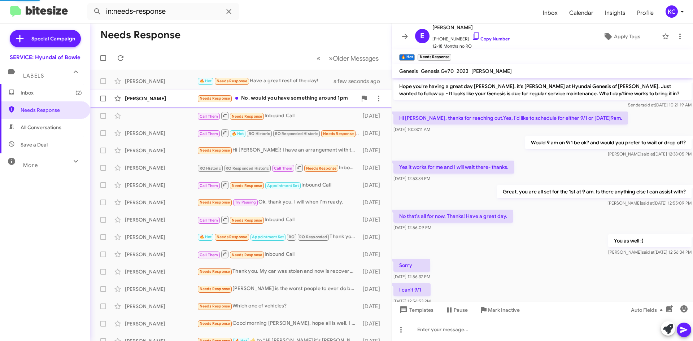
scroll to position [52, 0]
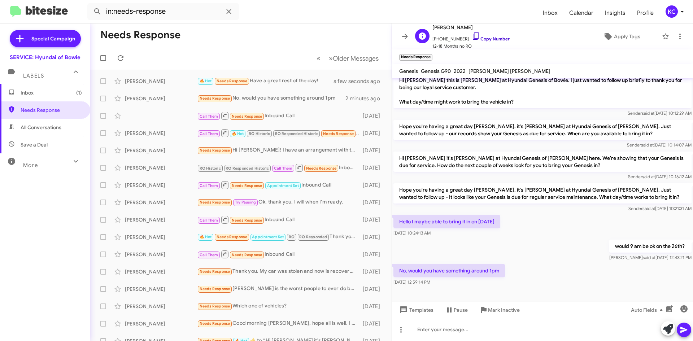
click at [472, 37] on icon at bounding box center [476, 36] width 9 height 9
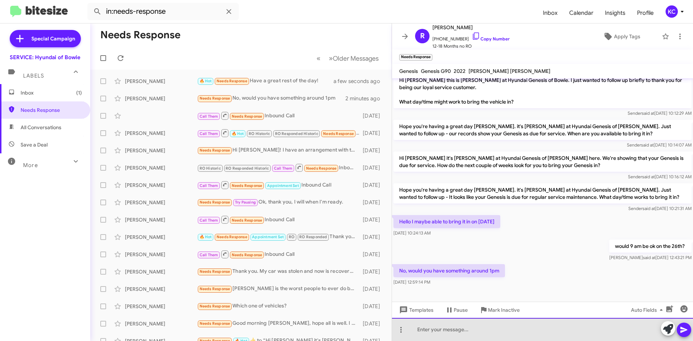
click at [430, 326] on div at bounding box center [542, 329] width 301 height 23
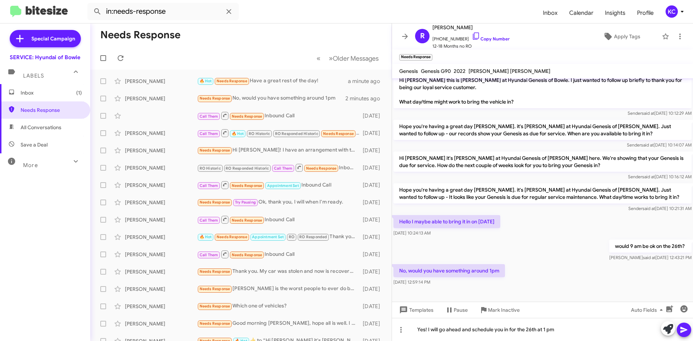
click at [685, 334] on span at bounding box center [684, 330] width 9 height 14
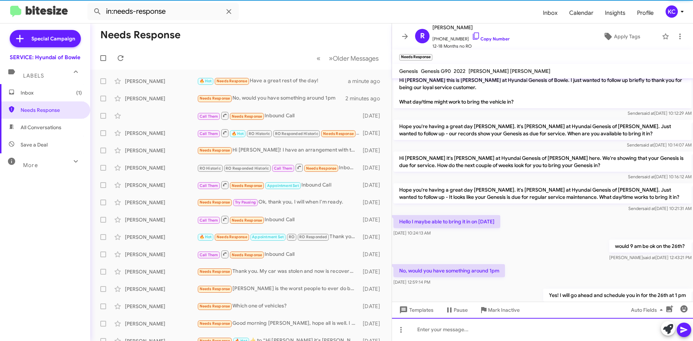
scroll to position [0, 0]
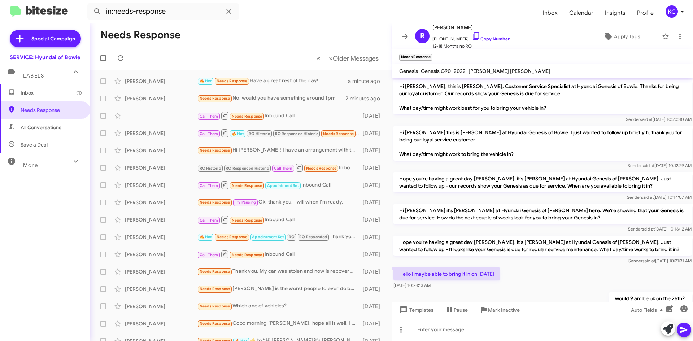
click at [37, 95] on span "Inbox (1)" at bounding box center [51, 92] width 61 height 7
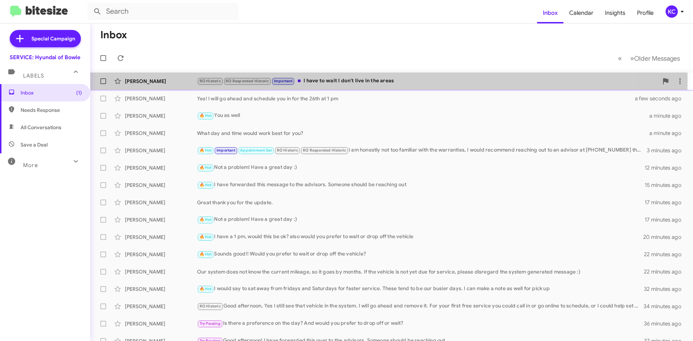
click at [342, 79] on div "RO Historic RO Responded Historic Important I have to wait I don't live in the …" at bounding box center [427, 81] width 461 height 8
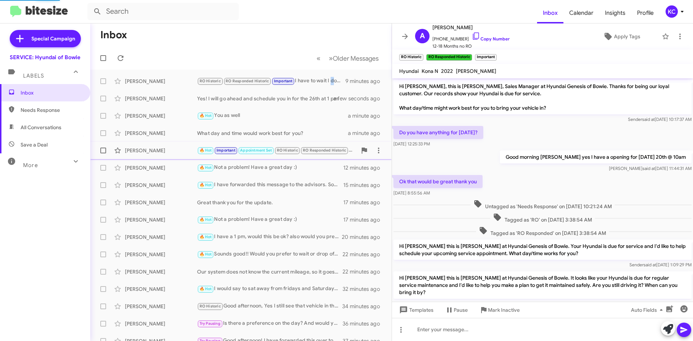
scroll to position [114, 0]
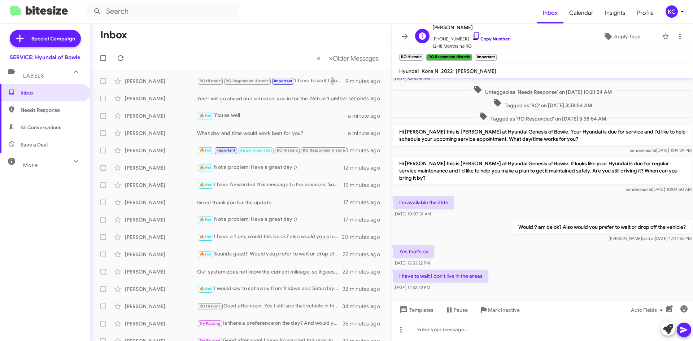
click at [472, 33] on icon at bounding box center [476, 36] width 9 height 9
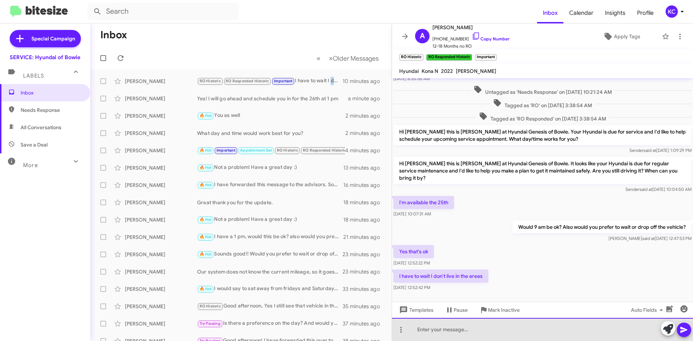
click at [455, 332] on div at bounding box center [542, 329] width 301 height 23
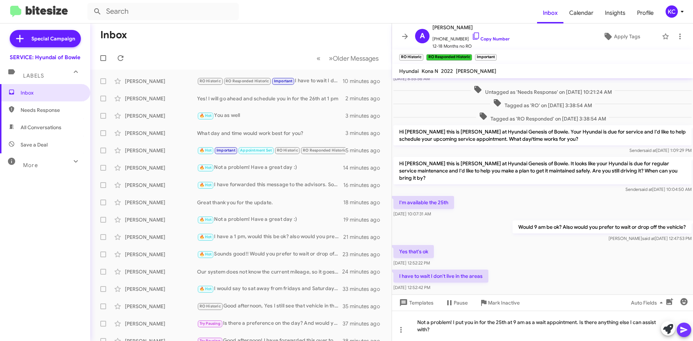
click at [683, 331] on icon at bounding box center [684, 330] width 7 height 6
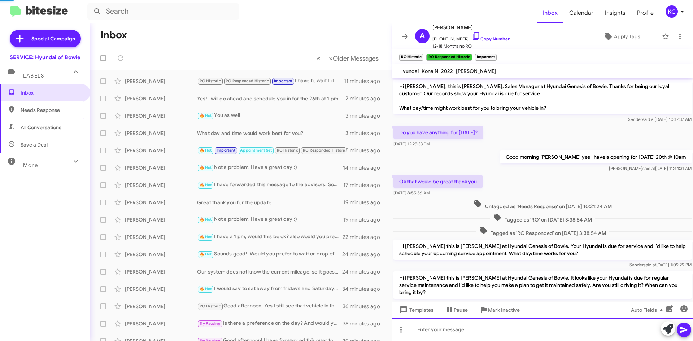
scroll to position [182, 0]
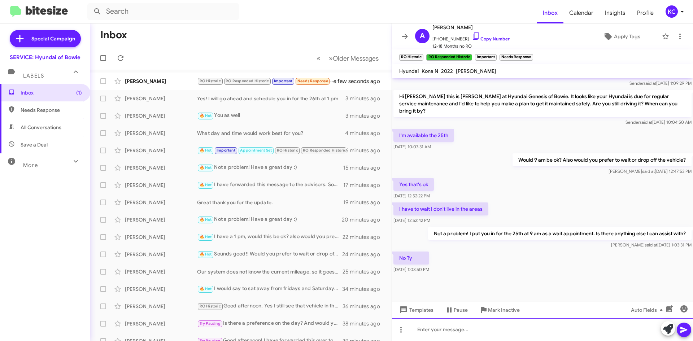
click at [440, 331] on div at bounding box center [542, 329] width 301 height 23
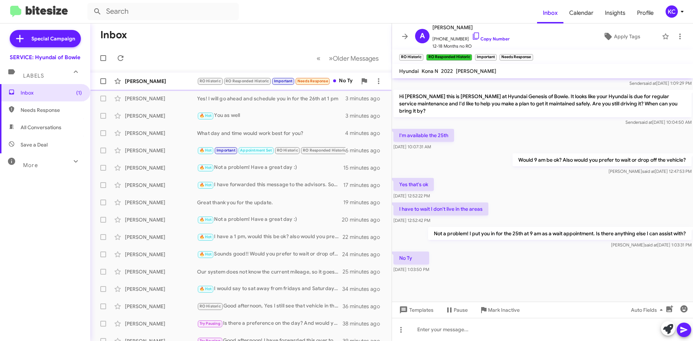
click at [168, 75] on div "Ashley Coates RO Historic RO Responded Historic Important Needs Response No Ty …" at bounding box center [241, 81] width 290 height 14
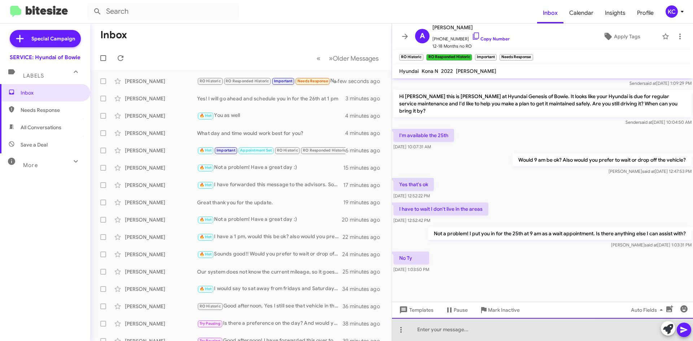
click at [507, 334] on div at bounding box center [542, 329] width 301 height 23
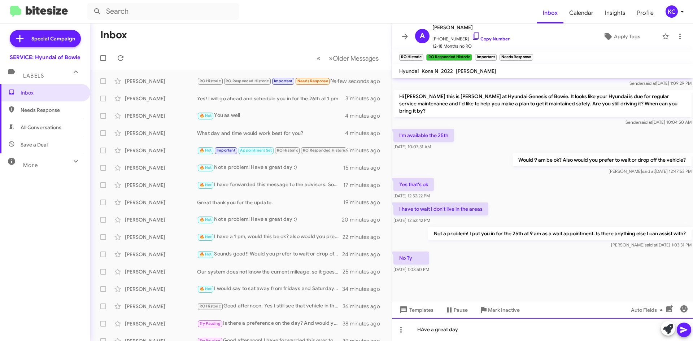
click at [424, 330] on div "HAve a great day" at bounding box center [542, 329] width 301 height 23
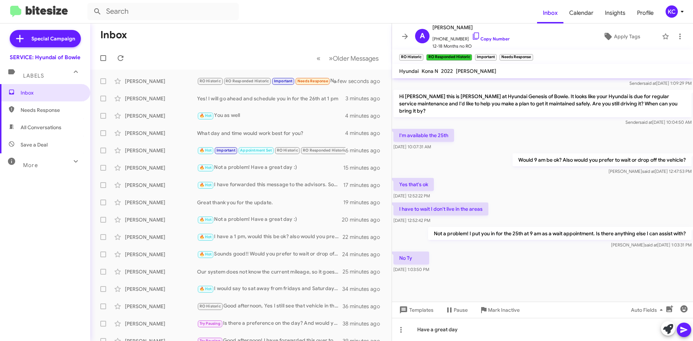
click at [686, 332] on icon at bounding box center [684, 330] width 9 height 9
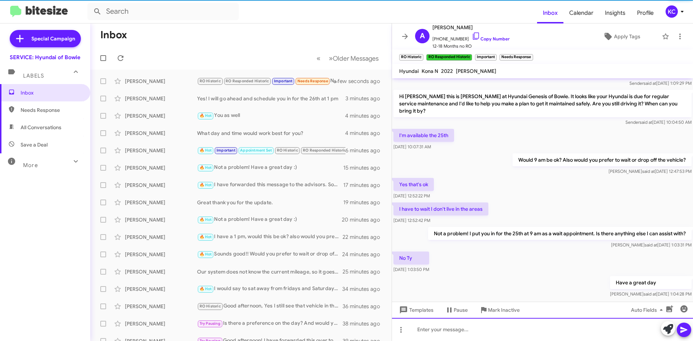
scroll to position [0, 0]
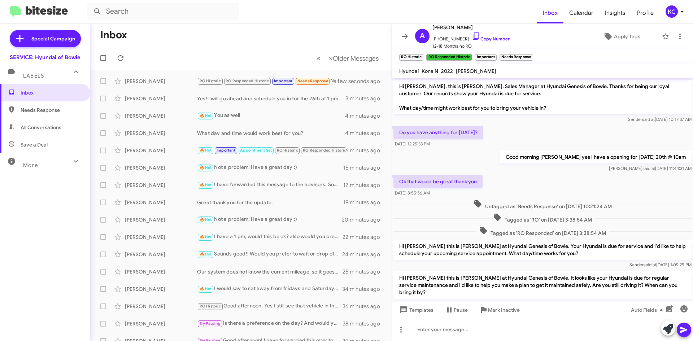
click at [29, 104] on span "Needs Response" at bounding box center [45, 109] width 90 height 17
type input "in:needs-response"
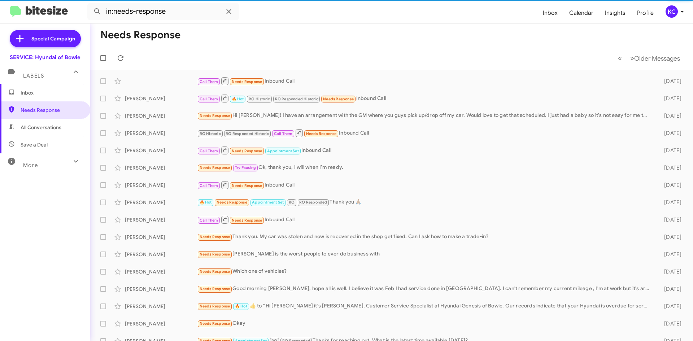
click at [29, 91] on span "Inbox" at bounding box center [51, 92] width 61 height 7
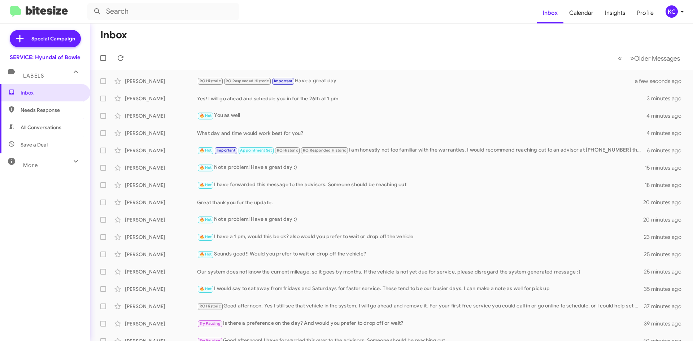
click at [40, 83] on mat-expansion-panel-header "Labels" at bounding box center [45, 72] width 90 height 23
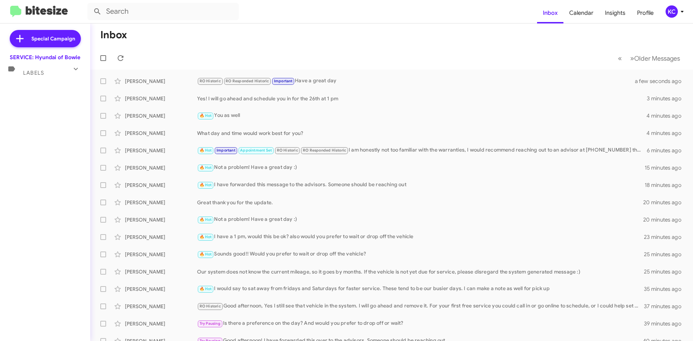
click at [34, 107] on div "Special Campaign SERVICE: Hyundai of Bowie Labels Inbox Needs Response All Conv…" at bounding box center [45, 180] width 90 height 315
click at [37, 69] on div "Labels" at bounding box center [38, 69] width 64 height 13
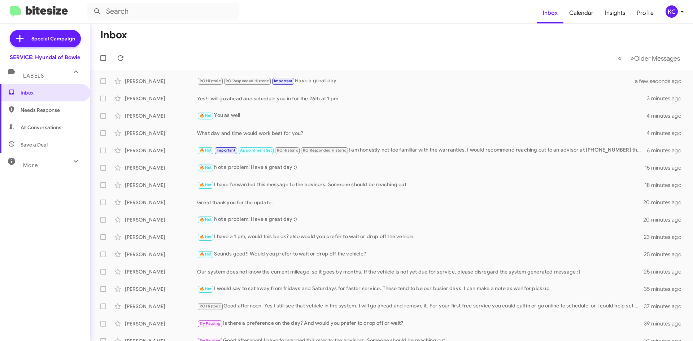
click at [51, 112] on span "Needs Response" at bounding box center [51, 110] width 61 height 7
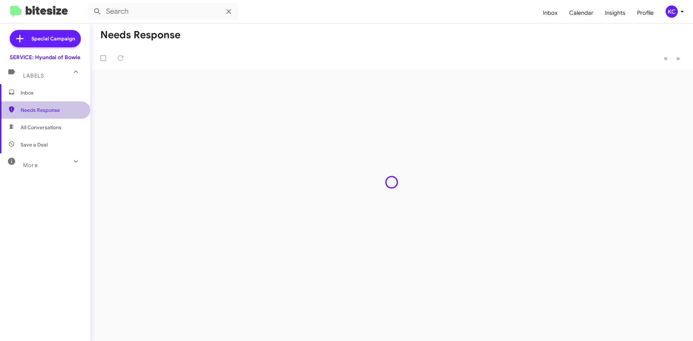
type input "in:needs-response"
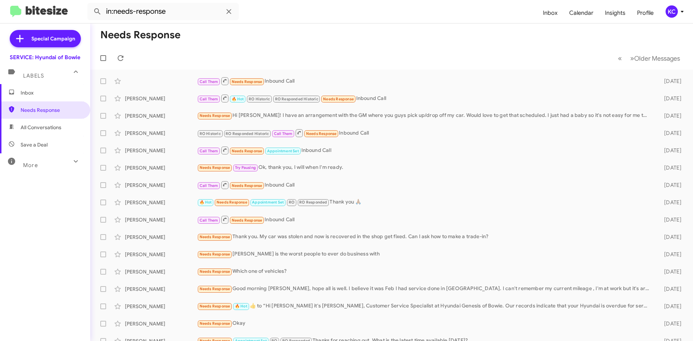
click at [28, 96] on span "Inbox" at bounding box center [51, 92] width 61 height 7
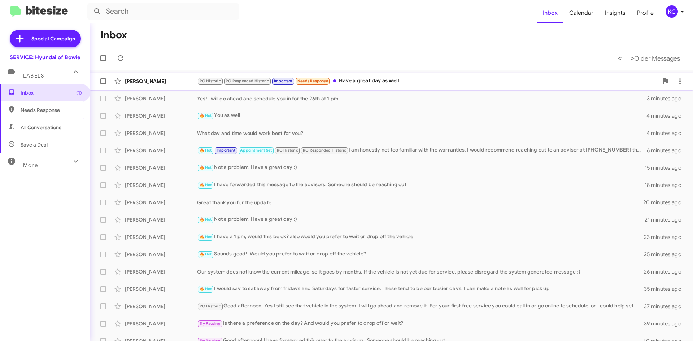
click at [353, 84] on div "RO Historic RO Responded Historic Important Needs Response Have a great day as …" at bounding box center [427, 81] width 461 height 8
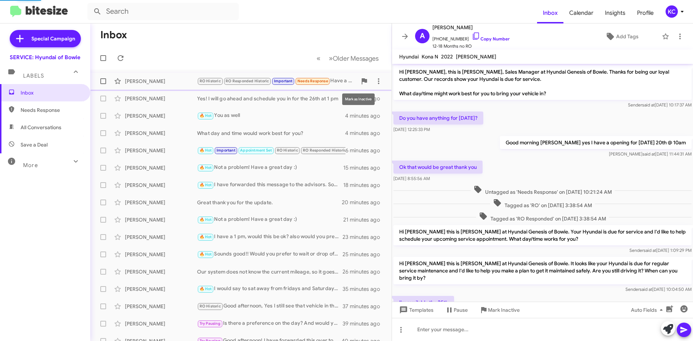
scroll to position [253, 0]
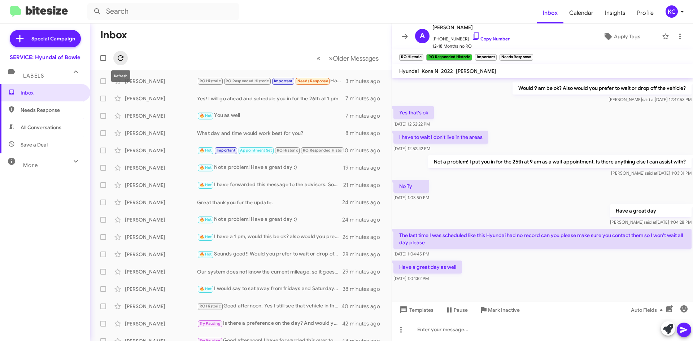
click at [117, 59] on icon at bounding box center [120, 58] width 9 height 9
click at [41, 103] on span "Needs Response" at bounding box center [45, 109] width 90 height 17
type input "in:needs-response"
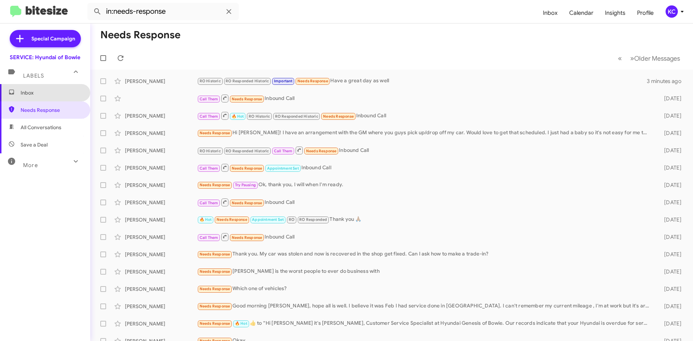
click at [53, 93] on span "Inbox" at bounding box center [51, 92] width 61 height 7
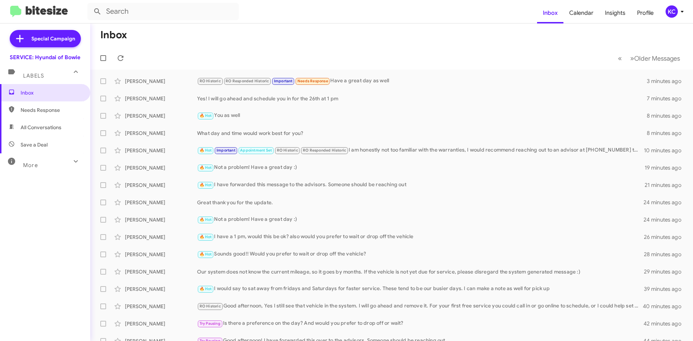
click at [129, 51] on mat-toolbar-row "« Previous » Next Older Messages" at bounding box center [391, 58] width 603 height 23
click at [123, 54] on icon at bounding box center [120, 58] width 9 height 9
click at [686, 8] on icon at bounding box center [682, 11] width 9 height 9
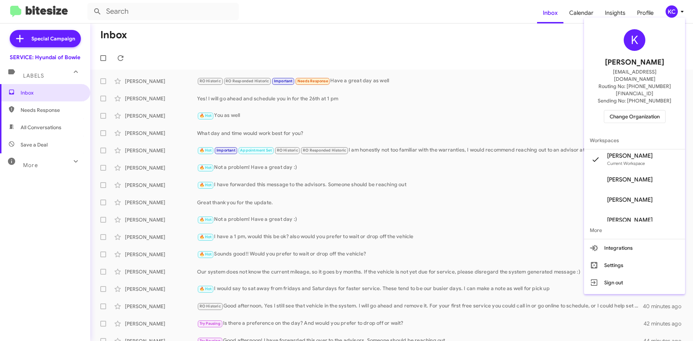
click at [677, 14] on div at bounding box center [346, 170] width 693 height 341
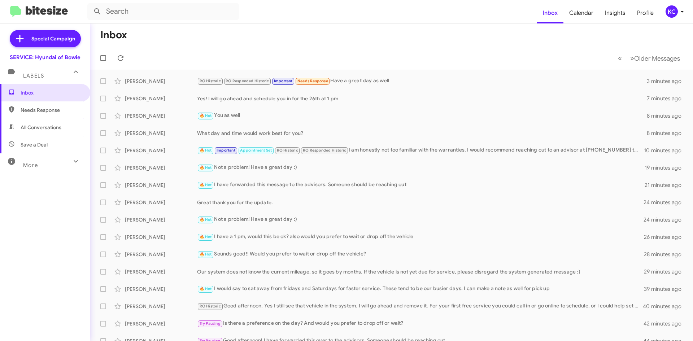
click at [671, 18] on mat-toolbar "Inbox Calendar Insights Profile KC" at bounding box center [346, 11] width 693 height 23
click at [669, 10] on div "KC" at bounding box center [672, 11] width 12 height 12
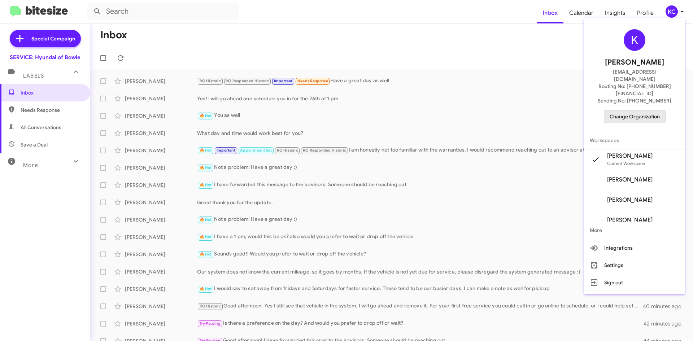
click at [635, 110] on span "Change Organization" at bounding box center [635, 116] width 50 height 12
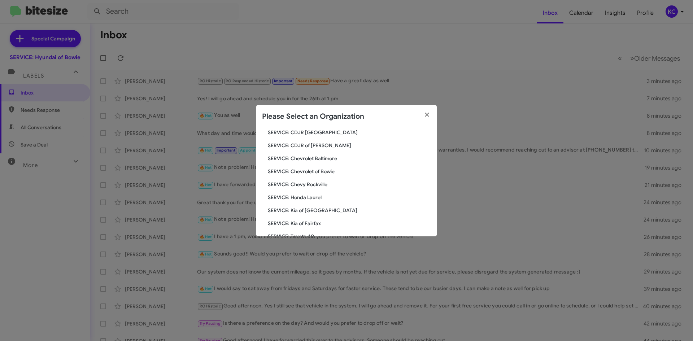
scroll to position [72, 0]
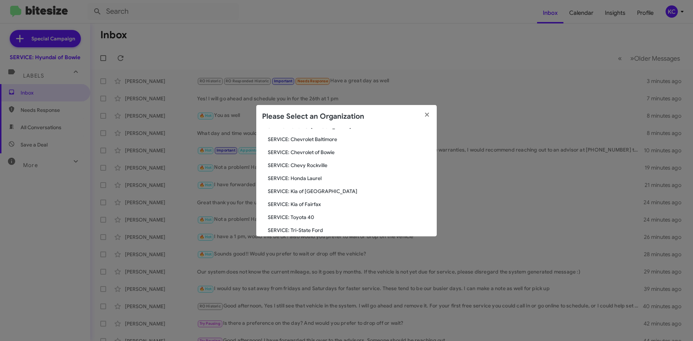
click at [301, 215] on span "SERVICE: Toyota 40" at bounding box center [349, 217] width 163 height 7
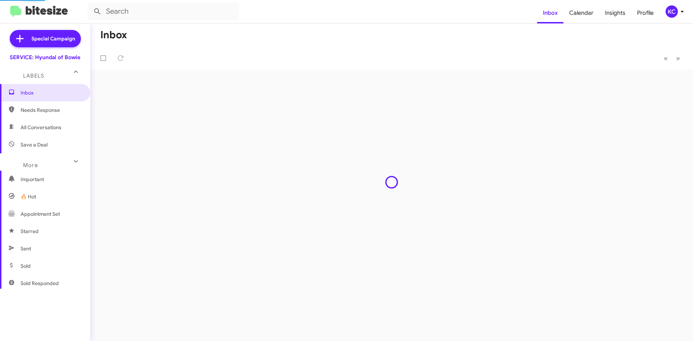
click at [49, 112] on span "Needs Response" at bounding box center [51, 110] width 61 height 7
type input "in:needs-response"
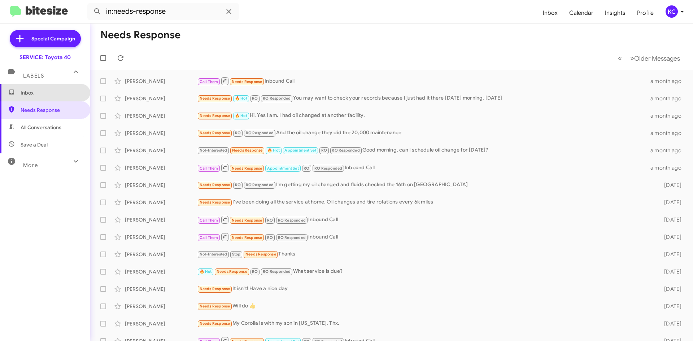
click at [55, 99] on span "Inbox" at bounding box center [45, 92] width 90 height 17
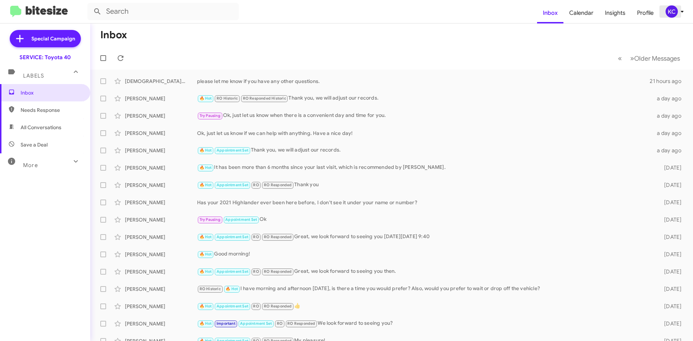
click at [666, 11] on div "KC" at bounding box center [672, 11] width 12 height 12
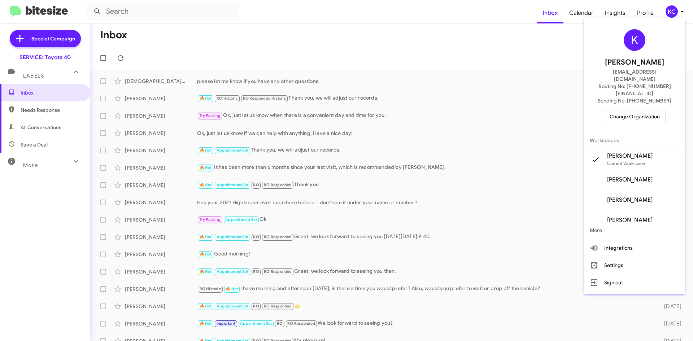
click at [614, 110] on span "Change Organization" at bounding box center [635, 116] width 50 height 12
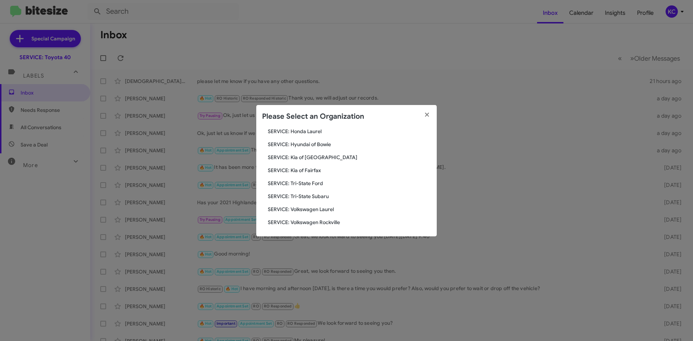
scroll to position [120, 0]
click at [319, 198] on span "SERVICE: Tri-State Subaru" at bounding box center [349, 195] width 163 height 7
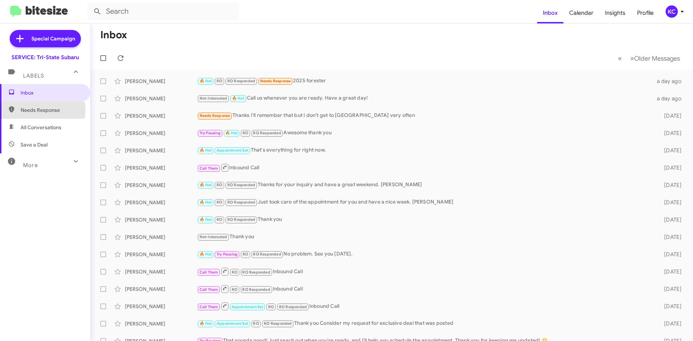
click at [36, 110] on span "Needs Response" at bounding box center [51, 110] width 61 height 7
type input "in:needs-response"
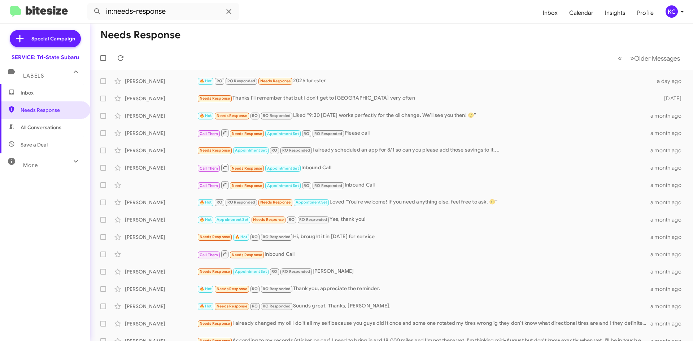
click at [668, 5] on mat-toolbar "in:needs-response Inbox Calendar Insights Profile KC" at bounding box center [346, 11] width 693 height 23
click at [670, 12] on div "KC" at bounding box center [672, 11] width 12 height 12
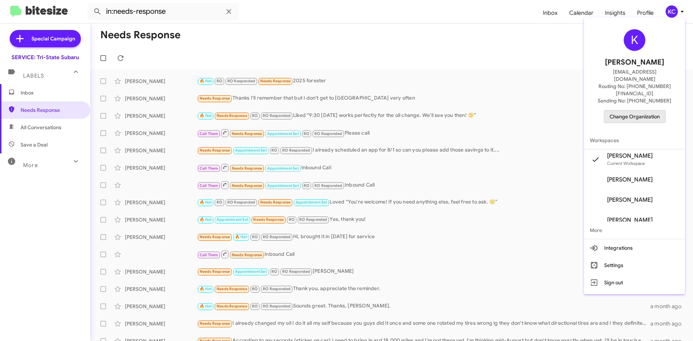
click at [628, 110] on button "Change Organization" at bounding box center [635, 116] width 62 height 13
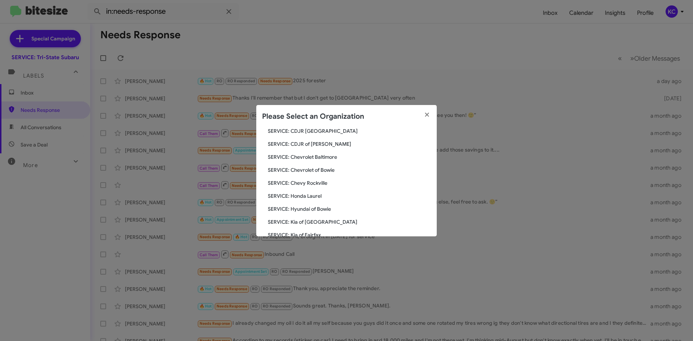
scroll to position [72, 0]
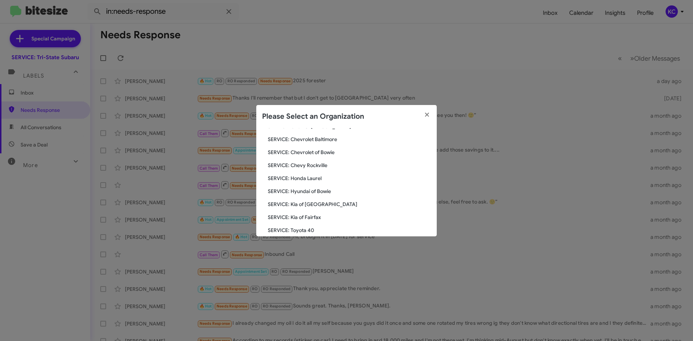
click at [320, 194] on span "SERVICE: Hyundai of Bowie" at bounding box center [349, 191] width 163 height 7
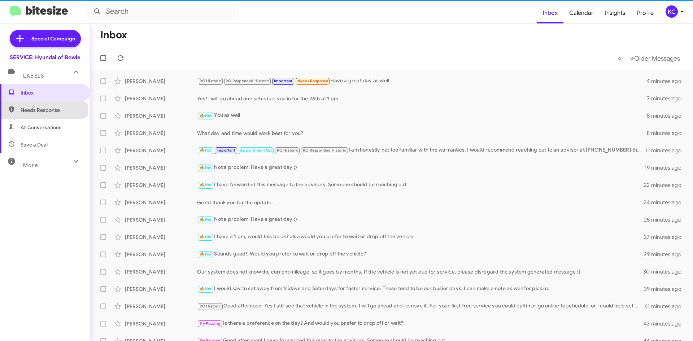
click at [44, 112] on span "Needs Response" at bounding box center [51, 110] width 61 height 7
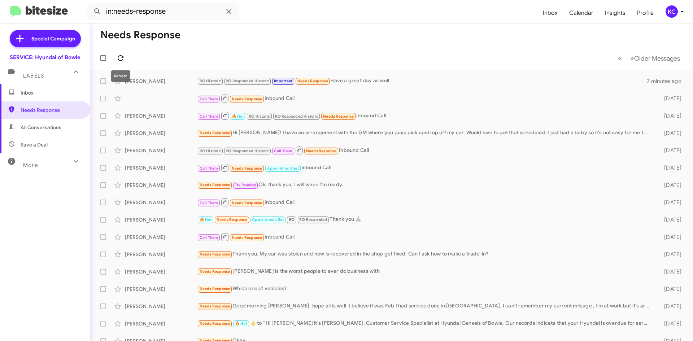
click at [120, 52] on button at bounding box center [120, 58] width 14 height 14
click at [34, 121] on span "All Conversations" at bounding box center [45, 127] width 90 height 17
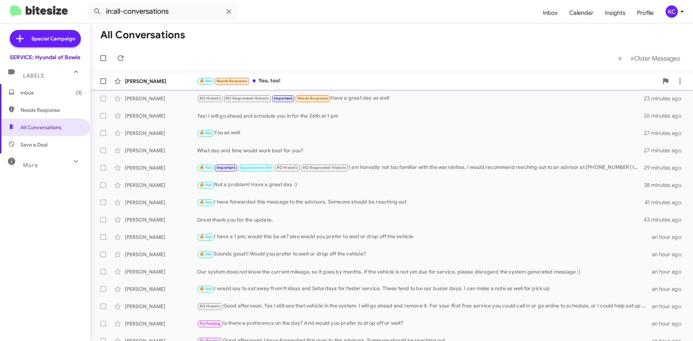
click at [309, 79] on div "🔥 Hot Needs Response You, too!" at bounding box center [427, 81] width 461 height 8
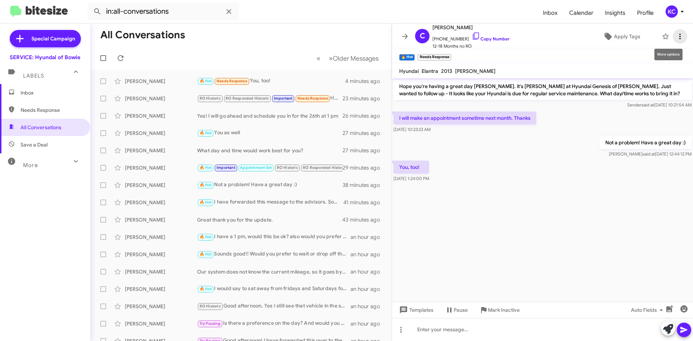
click at [677, 37] on icon at bounding box center [680, 36] width 9 height 9
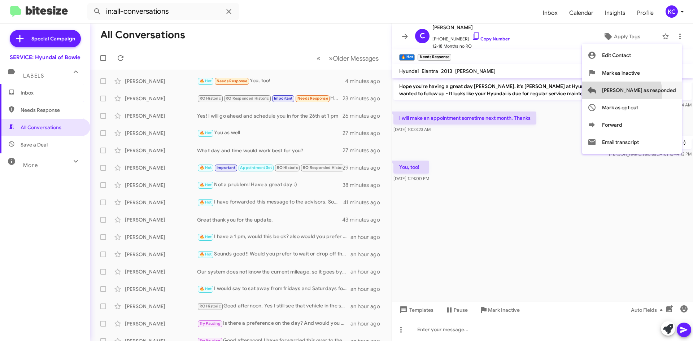
click at [651, 93] on span "[PERSON_NAME] as responded" at bounding box center [639, 90] width 74 height 17
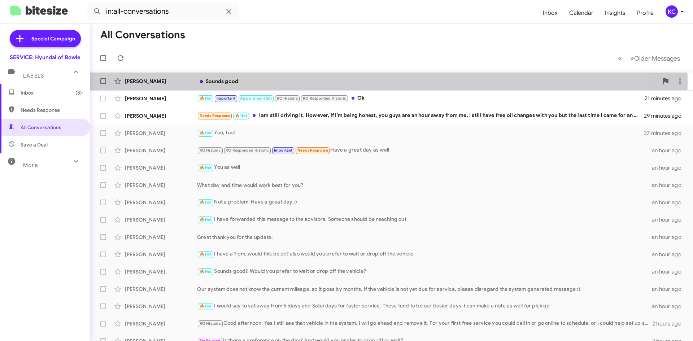
click at [209, 82] on div "Sounds good" at bounding box center [427, 81] width 461 height 7
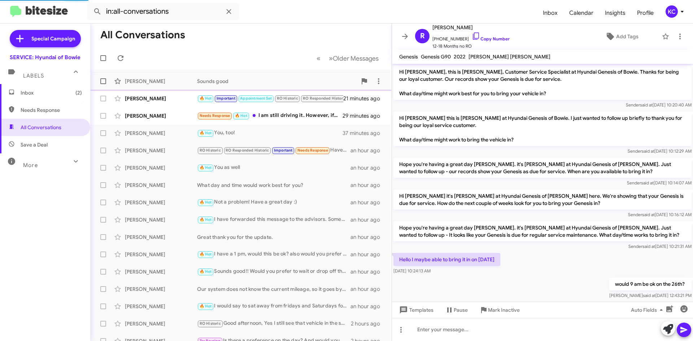
scroll to position [76, 0]
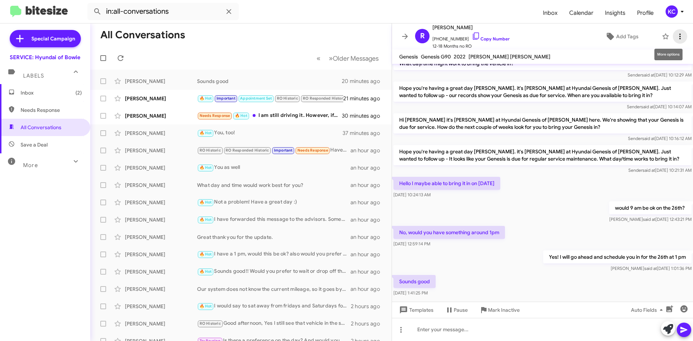
click at [679, 36] on icon at bounding box center [679, 37] width 1 height 6
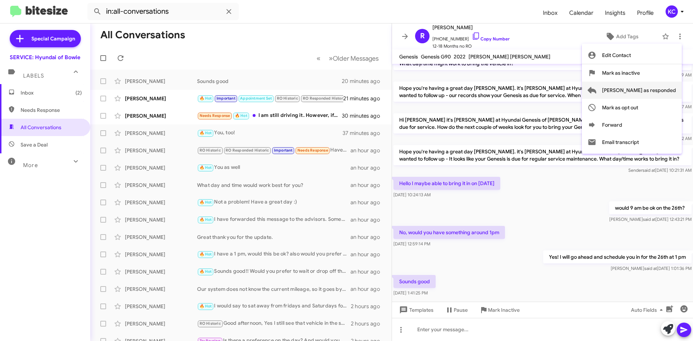
click at [665, 95] on span "[PERSON_NAME] as responded" at bounding box center [639, 90] width 74 height 17
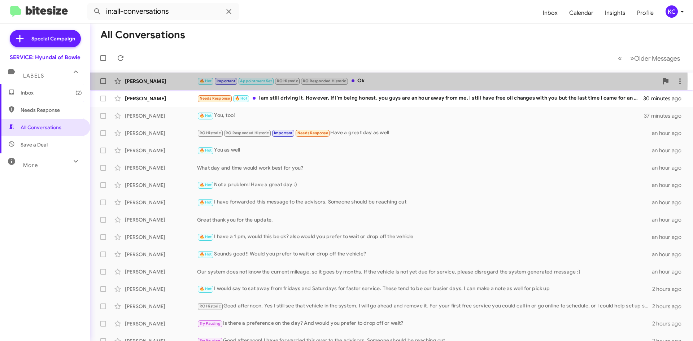
click at [374, 81] on div "🔥 Hot Important Appointment Set RO Historic RO Responded Historic Ok" at bounding box center [427, 81] width 461 height 8
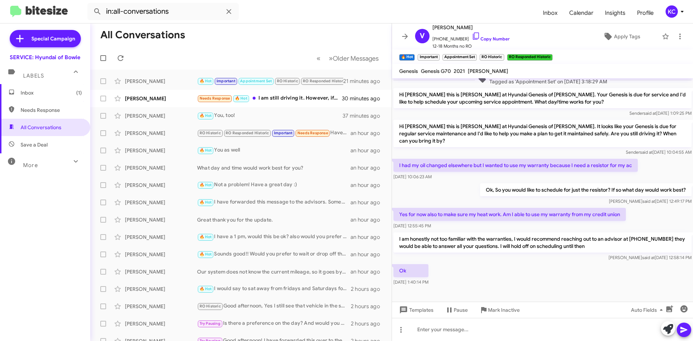
scroll to position [215, 0]
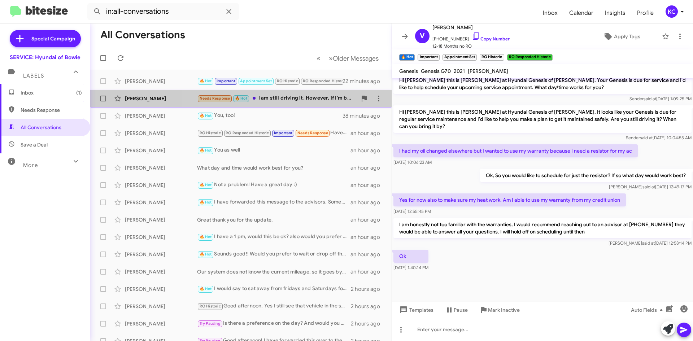
click at [287, 99] on div "Needs Response 🔥 Hot I am still driving it. However, if I'm being honest, you g…" at bounding box center [277, 98] width 160 height 8
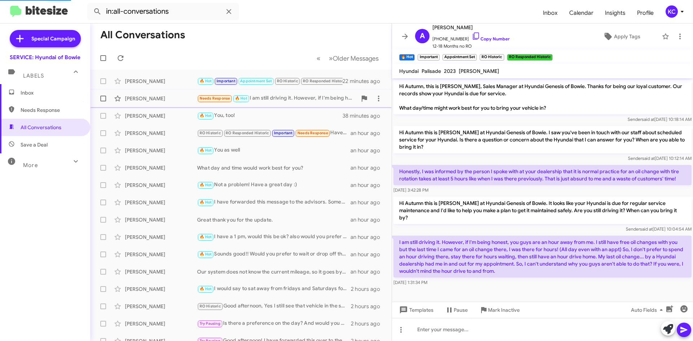
scroll to position [2, 0]
click at [534, 49] on mat-toolbar "Needs Response × 🔥 Hot ×" at bounding box center [542, 56] width 301 height 14
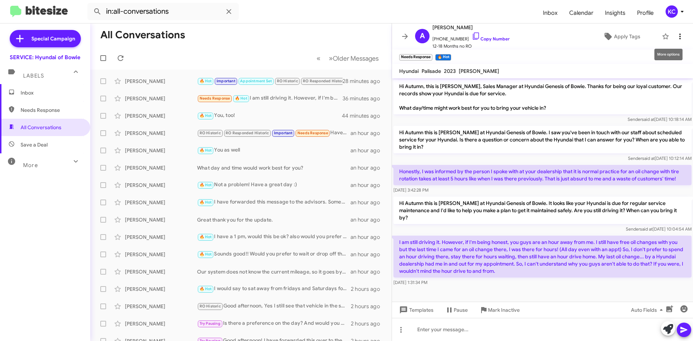
click at [677, 34] on icon at bounding box center [680, 36] width 9 height 9
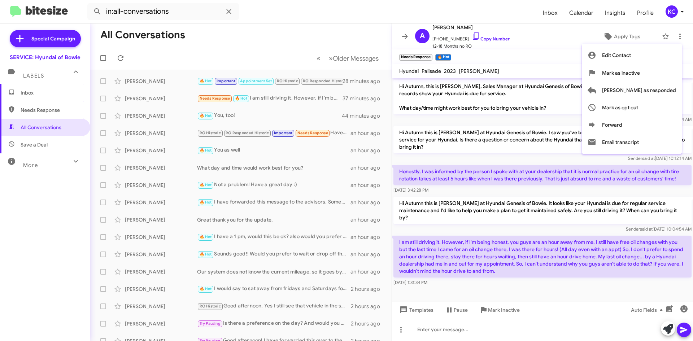
drag, startPoint x: 29, startPoint y: 214, endPoint x: 41, endPoint y: 214, distance: 11.6
click at [30, 215] on div at bounding box center [346, 170] width 693 height 341
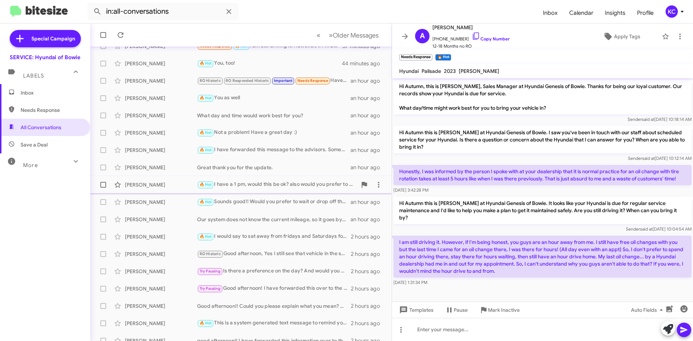
scroll to position [61, 0]
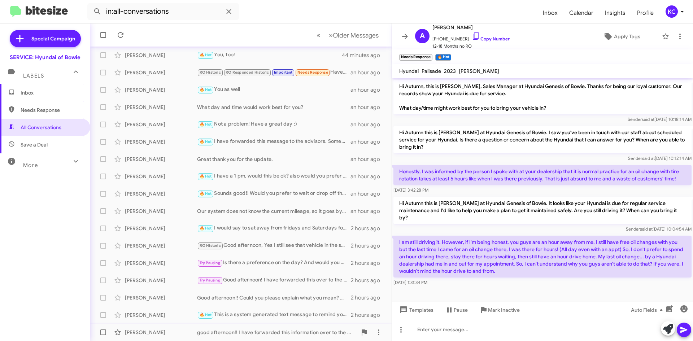
click at [259, 329] on div "good afternoon!! I have forwarded this information over to the advisors, someon…" at bounding box center [277, 332] width 160 height 7
click at [258, 329] on div "good afternoon!! I have forwarded this information over to the advisors, someon…" at bounding box center [277, 332] width 160 height 7
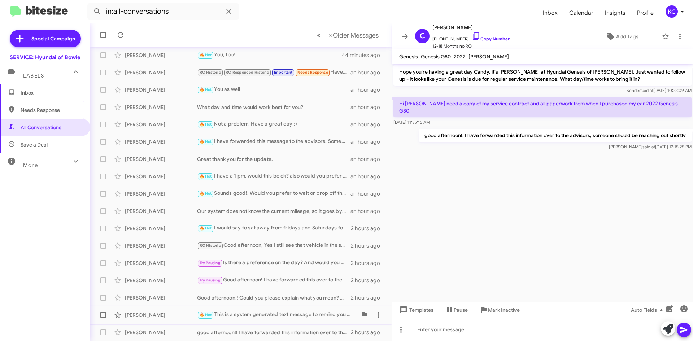
click at [267, 313] on div "🔥 Hot This is a system generated text message to remind you of service. It goes…" at bounding box center [277, 315] width 160 height 8
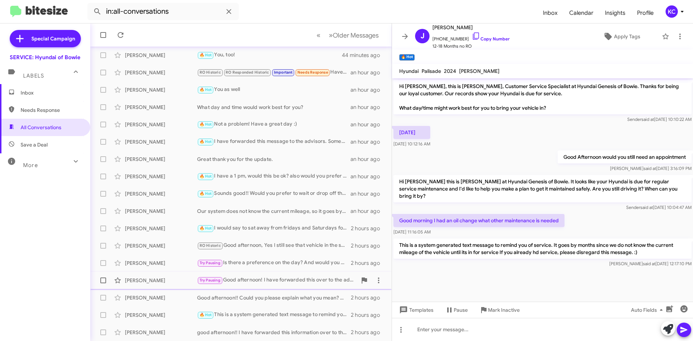
click at [280, 279] on div "Try Pausing Good afternoon! I have forwarded this over to the advisors. Someone…" at bounding box center [277, 280] width 160 height 8
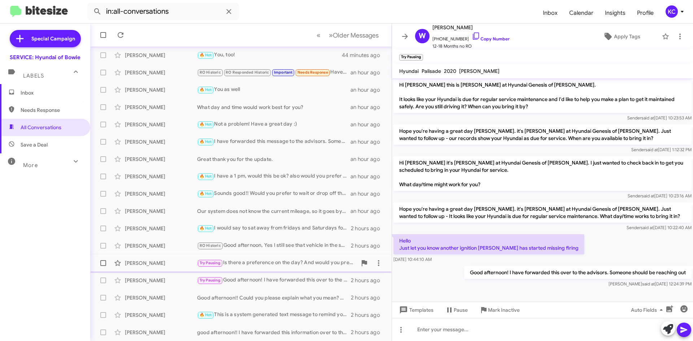
click at [281, 263] on div "Try Pausing Is there a preference on the day? And would you prefer to drop off …" at bounding box center [277, 263] width 160 height 8
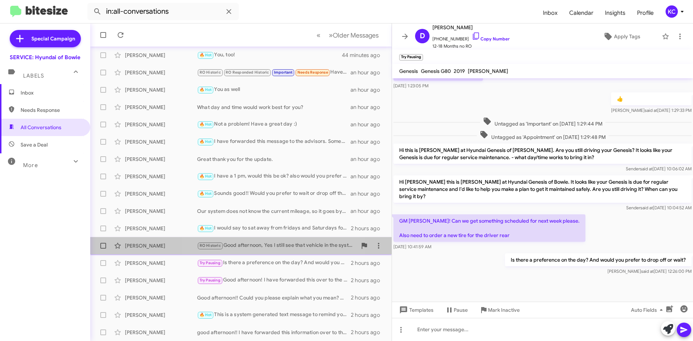
click at [283, 248] on div "RO Historic Good afternoon, Yes I still see that vehicle in the system. I will …" at bounding box center [277, 246] width 160 height 8
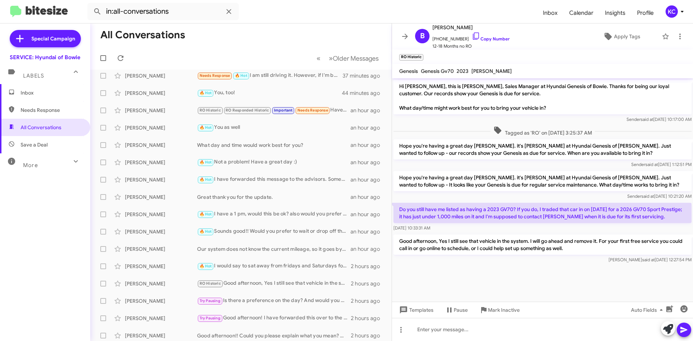
scroll to position [61, 0]
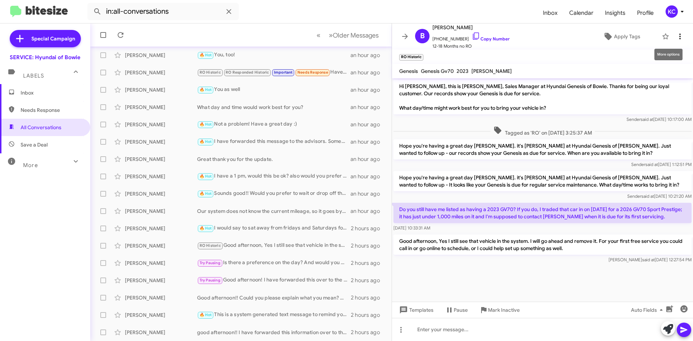
click at [676, 34] on icon at bounding box center [680, 36] width 9 height 9
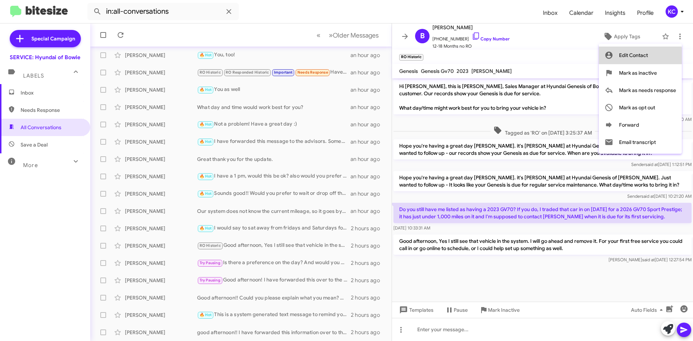
click at [632, 60] on span "Edit Contact" at bounding box center [633, 55] width 29 height 17
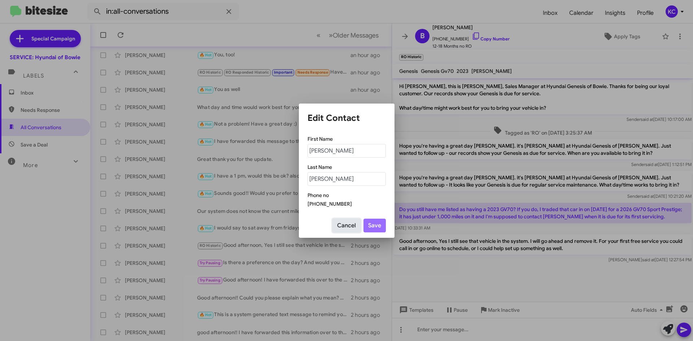
click at [349, 226] on button "Cancel" at bounding box center [347, 226] width 28 height 14
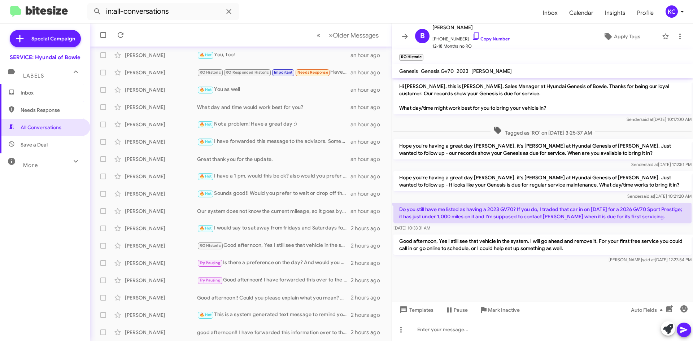
click at [40, 109] on span "Needs Response" at bounding box center [51, 110] width 61 height 7
type input "in:needs-response"
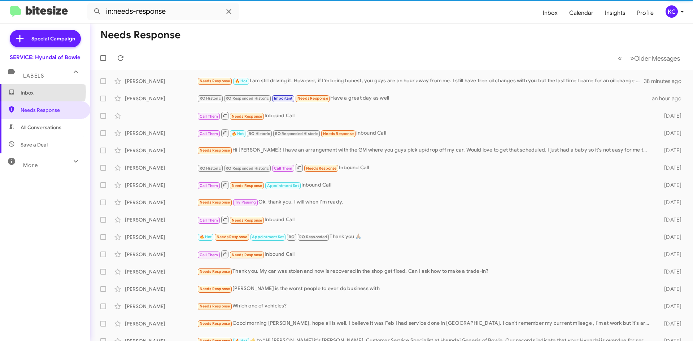
click at [32, 92] on span "Inbox" at bounding box center [51, 92] width 61 height 7
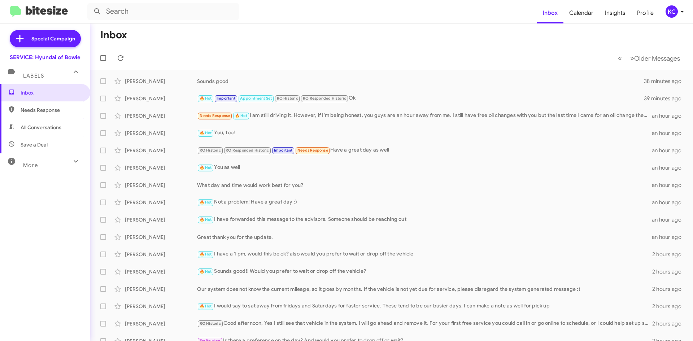
click at [43, 114] on span "Needs Response" at bounding box center [45, 109] width 90 height 17
type input "in:needs-response"
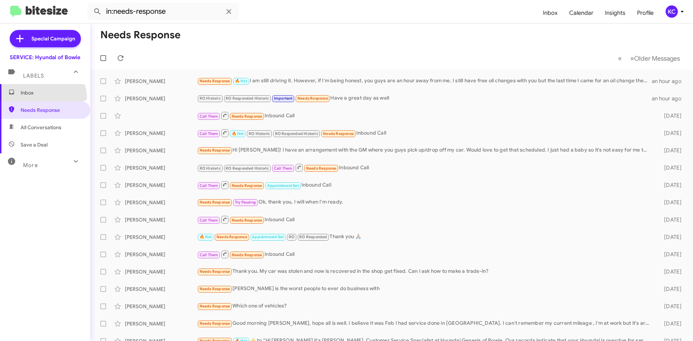
click at [38, 98] on span "Inbox" at bounding box center [45, 92] width 90 height 17
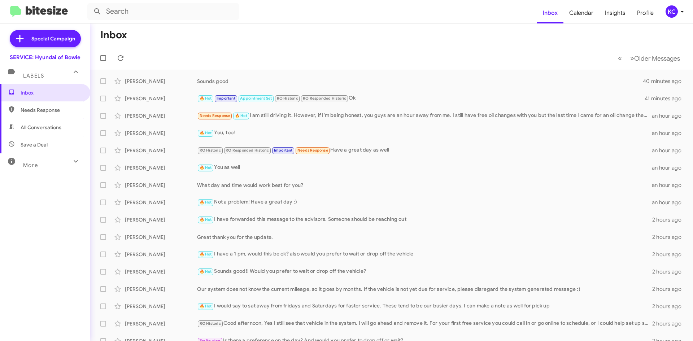
click at [44, 110] on span "Needs Response" at bounding box center [51, 110] width 61 height 7
type input "in:needs-response"
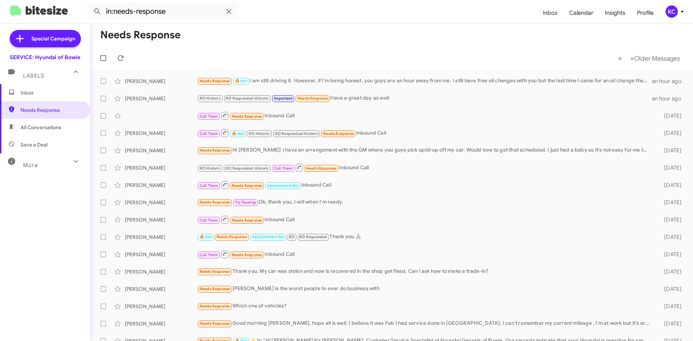
click at [676, 14] on div "KC" at bounding box center [672, 11] width 12 height 12
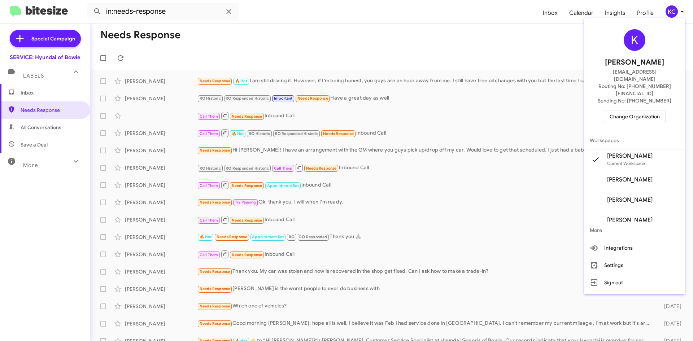
click at [653, 94] on div "K [PERSON_NAME] [EMAIL_ADDRESS][DOMAIN_NAME] Routing No: [PHONE_NUMBER][FINANCI…" at bounding box center [634, 76] width 101 height 111
click at [653, 110] on span "Change Organization" at bounding box center [635, 116] width 50 height 12
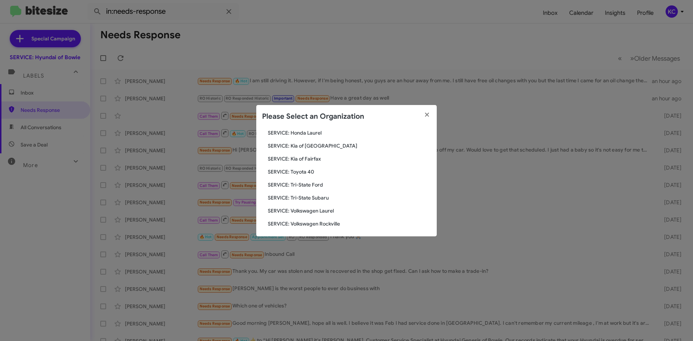
scroll to position [120, 0]
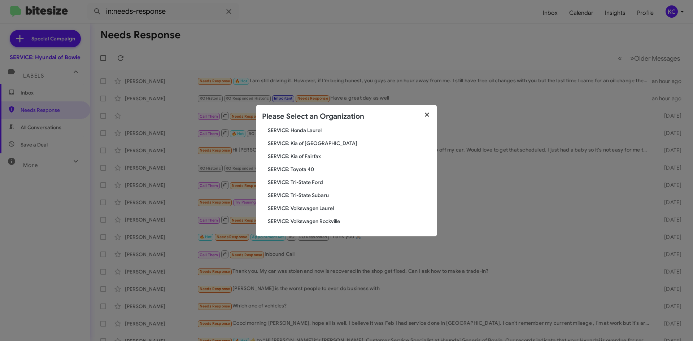
click at [426, 110] on fa-icon "button" at bounding box center [427, 115] width 8 height 11
